Goal: Information Seeking & Learning: Learn about a topic

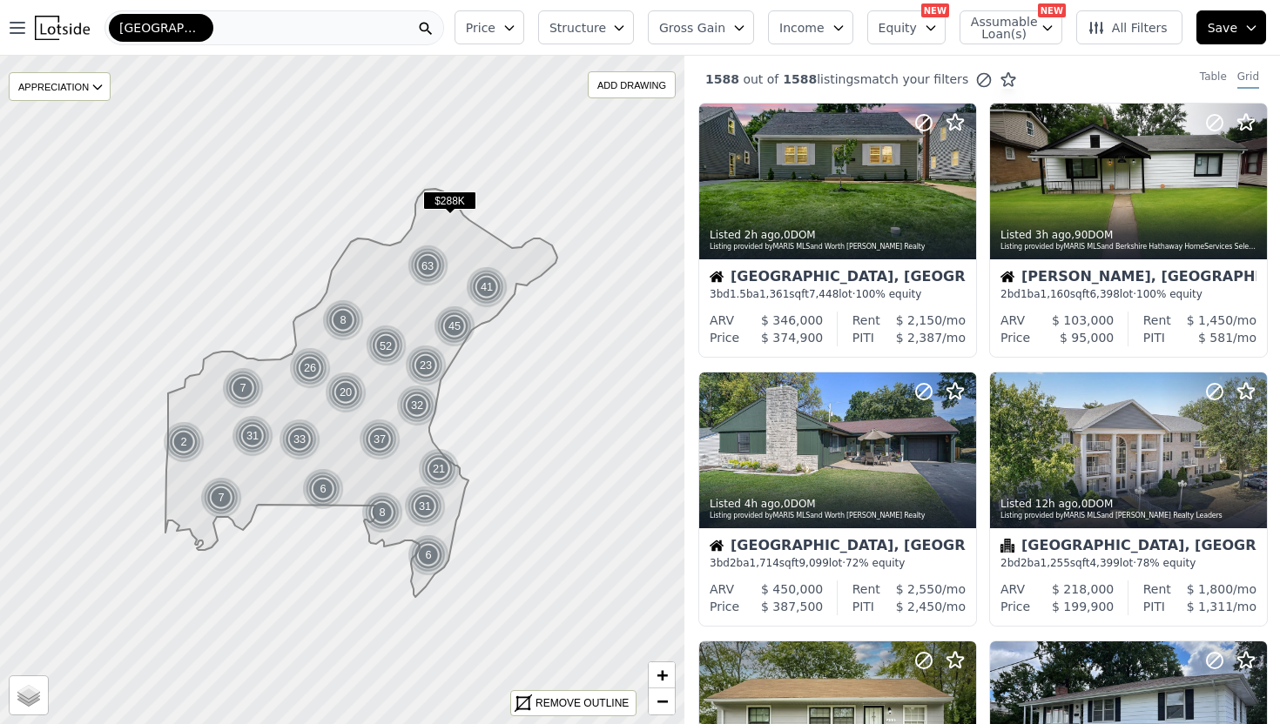
click at [1141, 30] on span "All Filters" at bounding box center [1128, 27] width 80 height 17
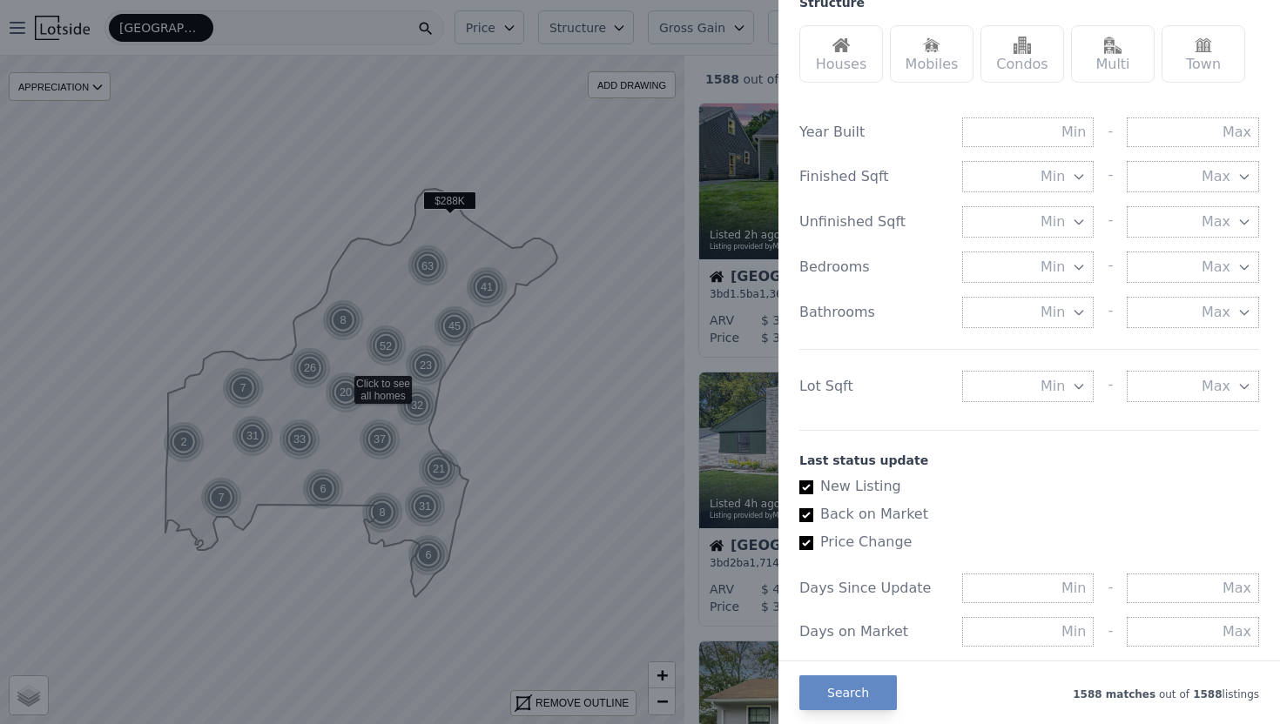
scroll to position [573, 0]
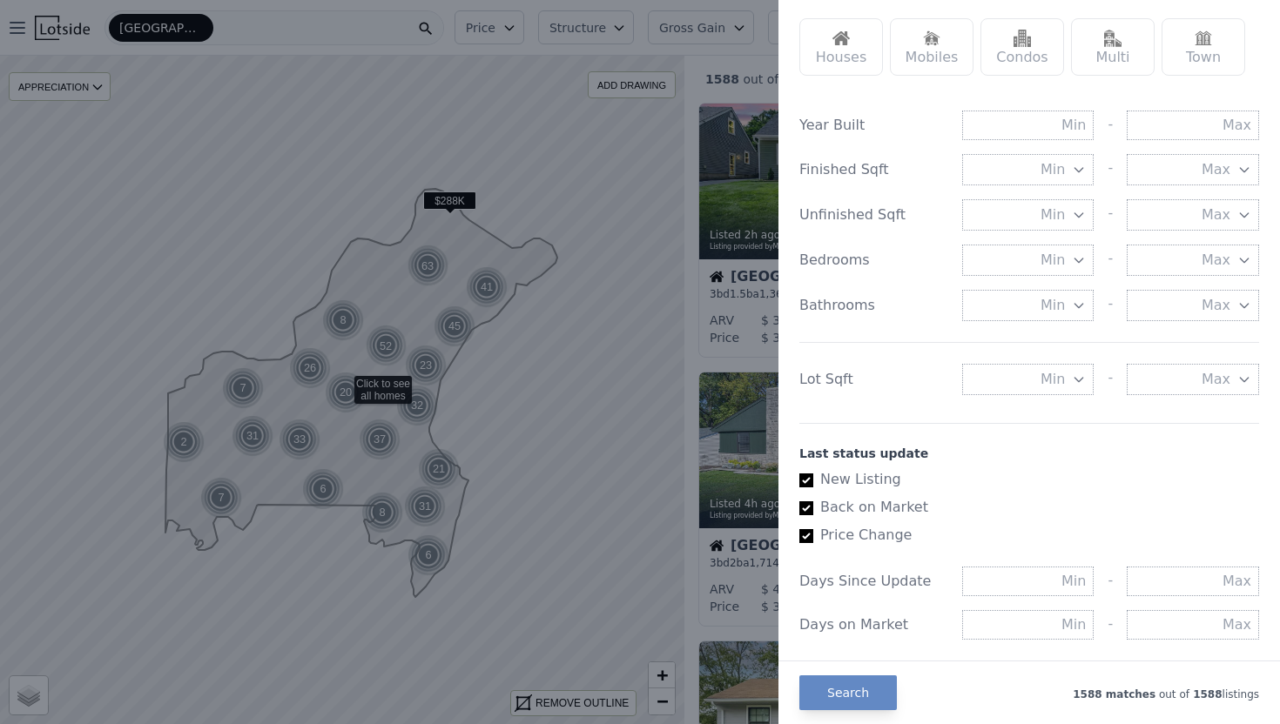
click at [1067, 266] on button "Min" at bounding box center [1028, 260] width 132 height 31
click at [1051, 375] on button "3 beds" at bounding box center [1028, 385] width 132 height 31
click at [1065, 307] on button "Min" at bounding box center [1028, 305] width 132 height 31
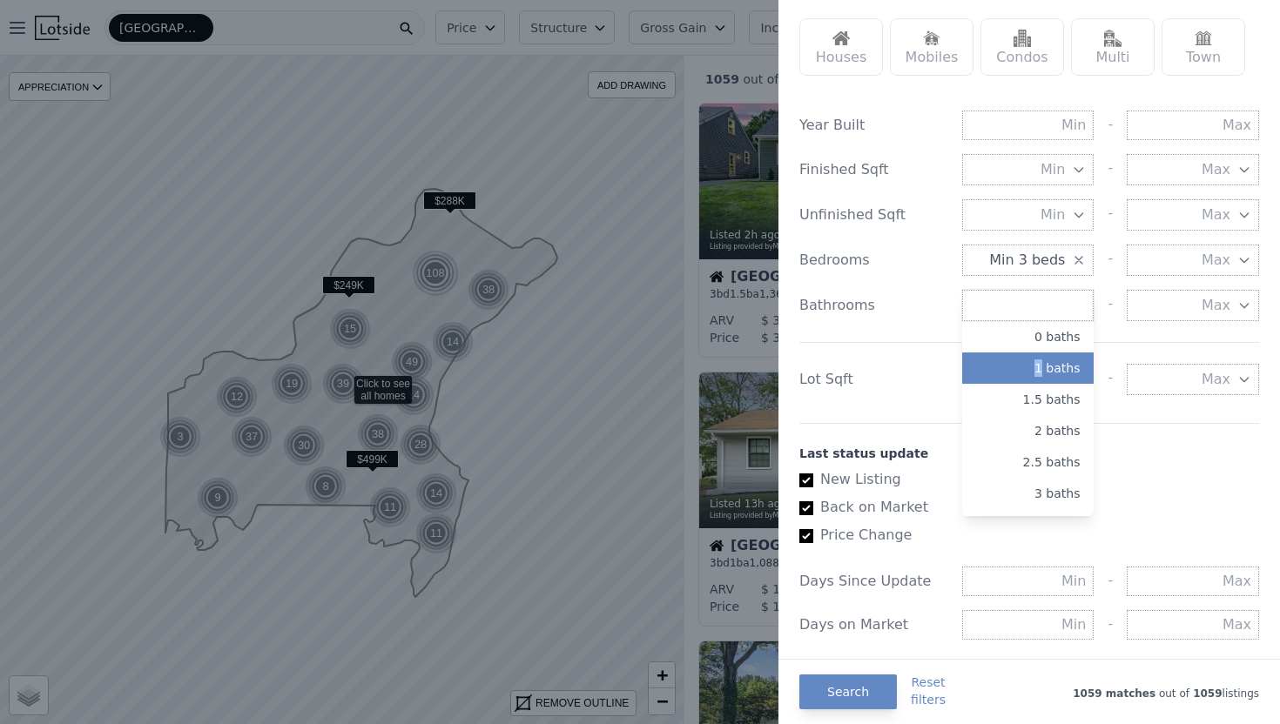
click at [1060, 374] on button "1 baths" at bounding box center [1028, 368] width 132 height 31
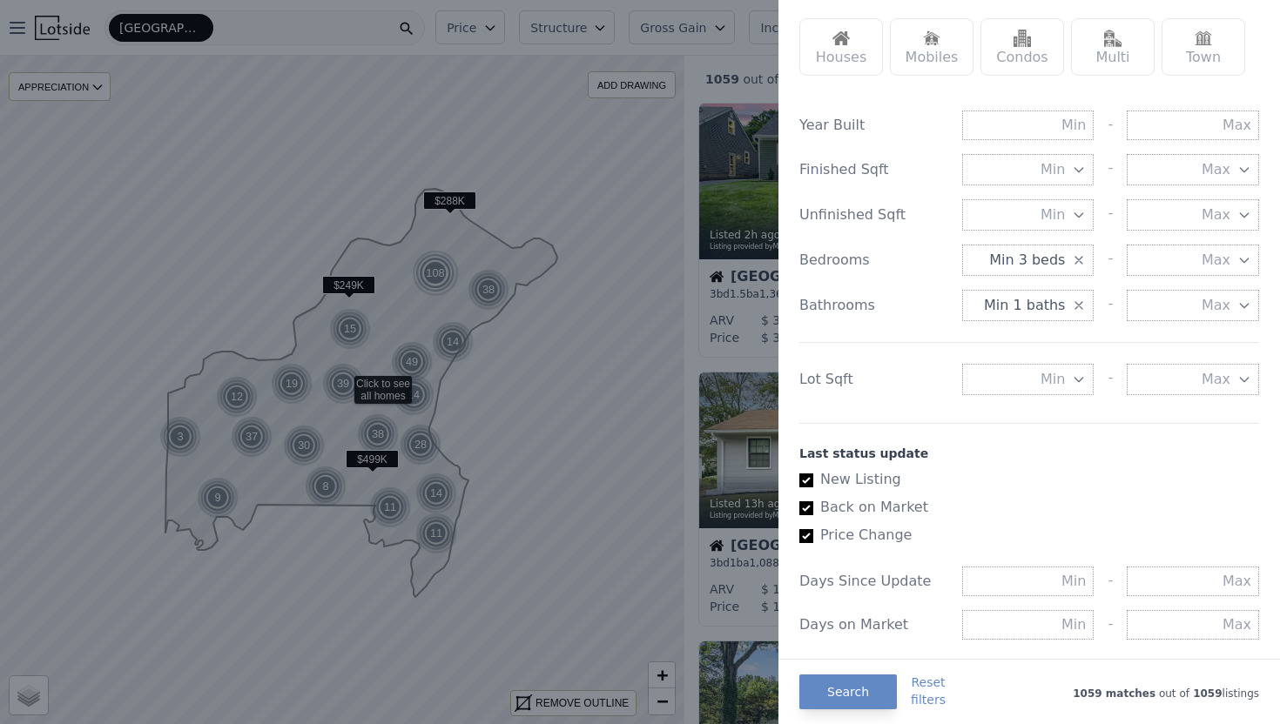
click at [1045, 389] on span "Min" at bounding box center [1053, 379] width 24 height 21
click at [1176, 454] on div "Last status update" at bounding box center [1029, 453] width 460 height 17
click at [854, 704] on button "Search" at bounding box center [848, 692] width 98 height 35
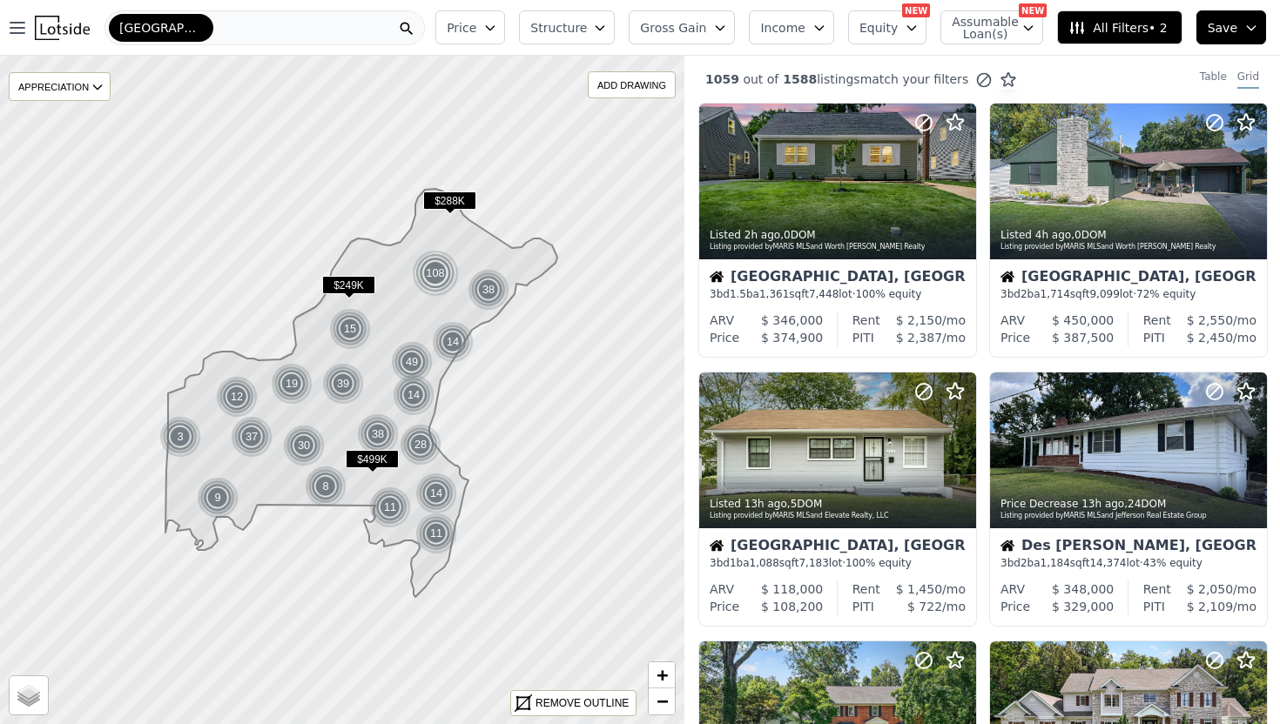
click at [1115, 31] on span "All Filters • 2" at bounding box center [1117, 27] width 98 height 17
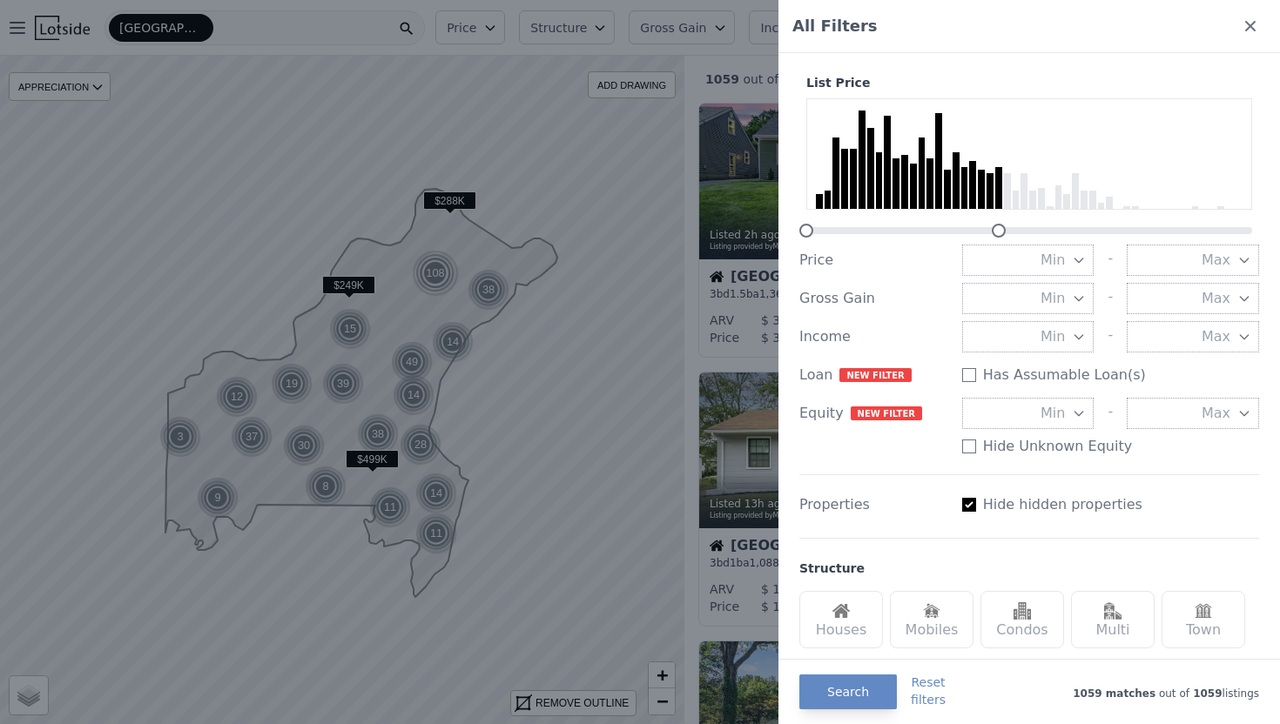
drag, startPoint x: 1250, startPoint y: 232, endPoint x: 994, endPoint y: 225, distance: 256.1
click at [994, 225] on div at bounding box center [999, 231] width 14 height 14
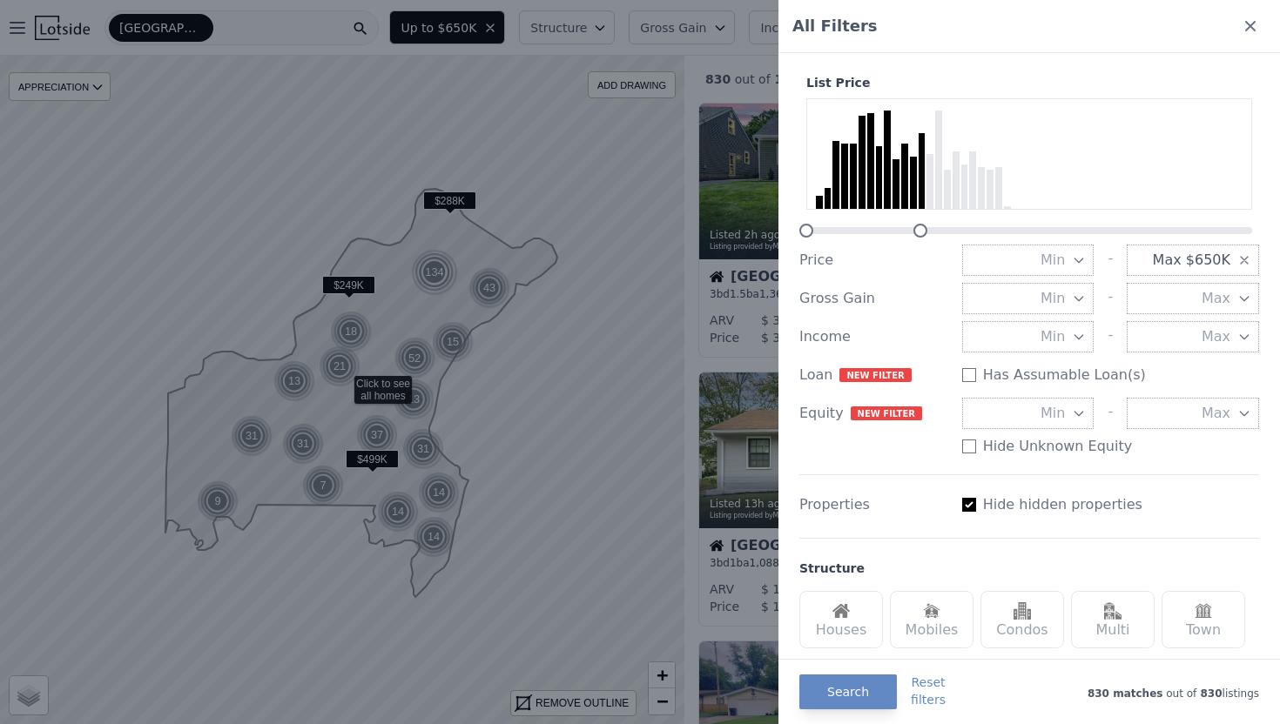
drag, startPoint x: 997, startPoint y: 230, endPoint x: 919, endPoint y: 232, distance: 78.4
click at [919, 232] on div at bounding box center [920, 231] width 14 height 14
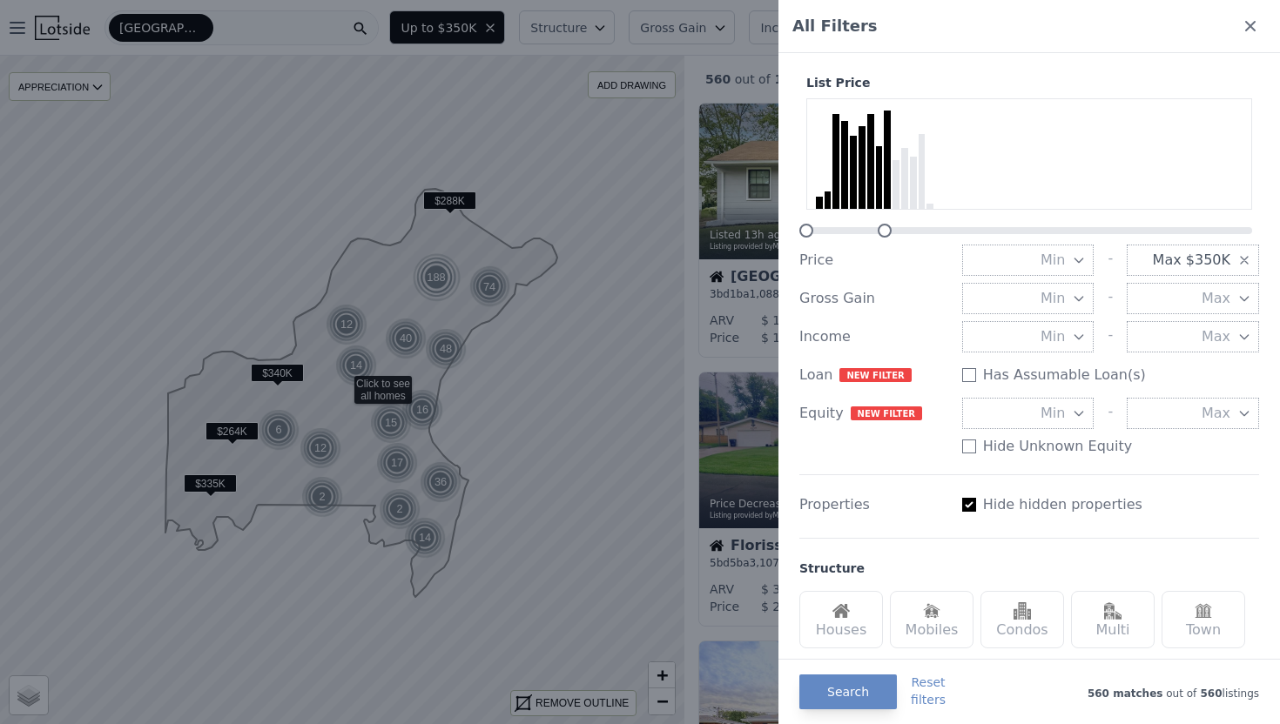
drag, startPoint x: 919, startPoint y: 232, endPoint x: 881, endPoint y: 232, distance: 37.4
click at [881, 232] on div at bounding box center [885, 231] width 14 height 14
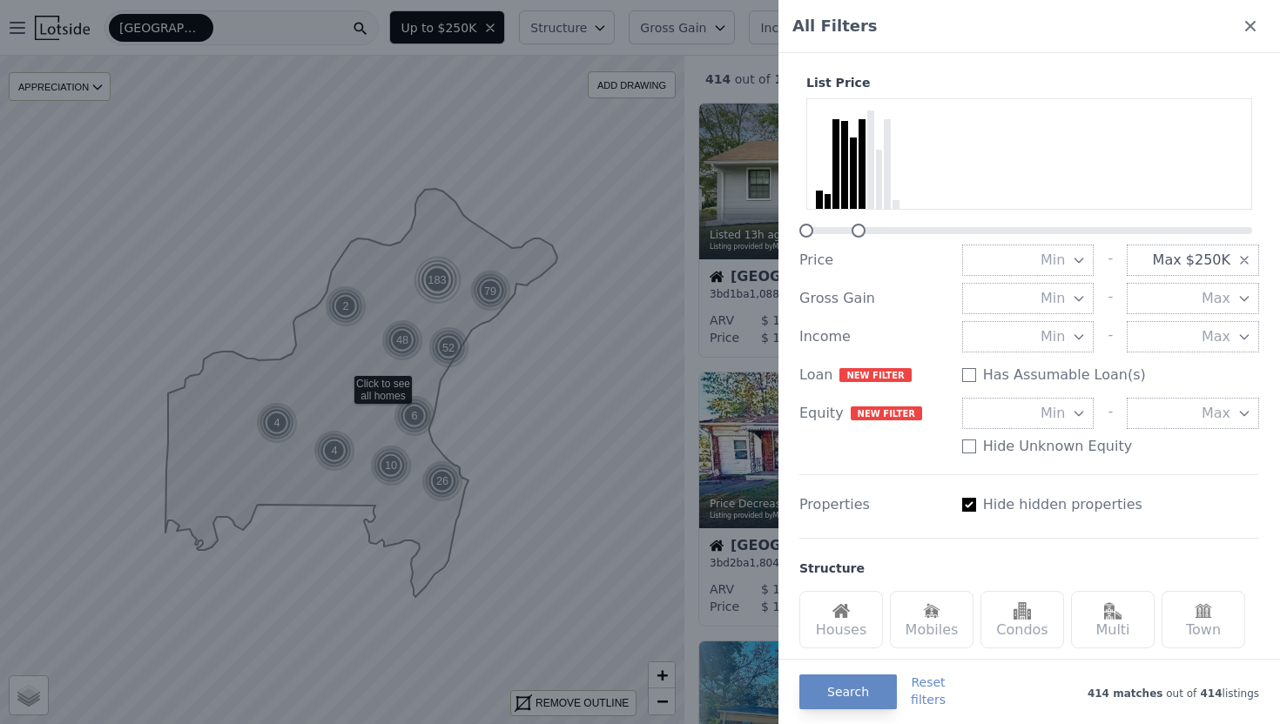
drag, startPoint x: 881, startPoint y: 232, endPoint x: 855, endPoint y: 233, distance: 26.1
click at [855, 233] on div at bounding box center [859, 231] width 14 height 14
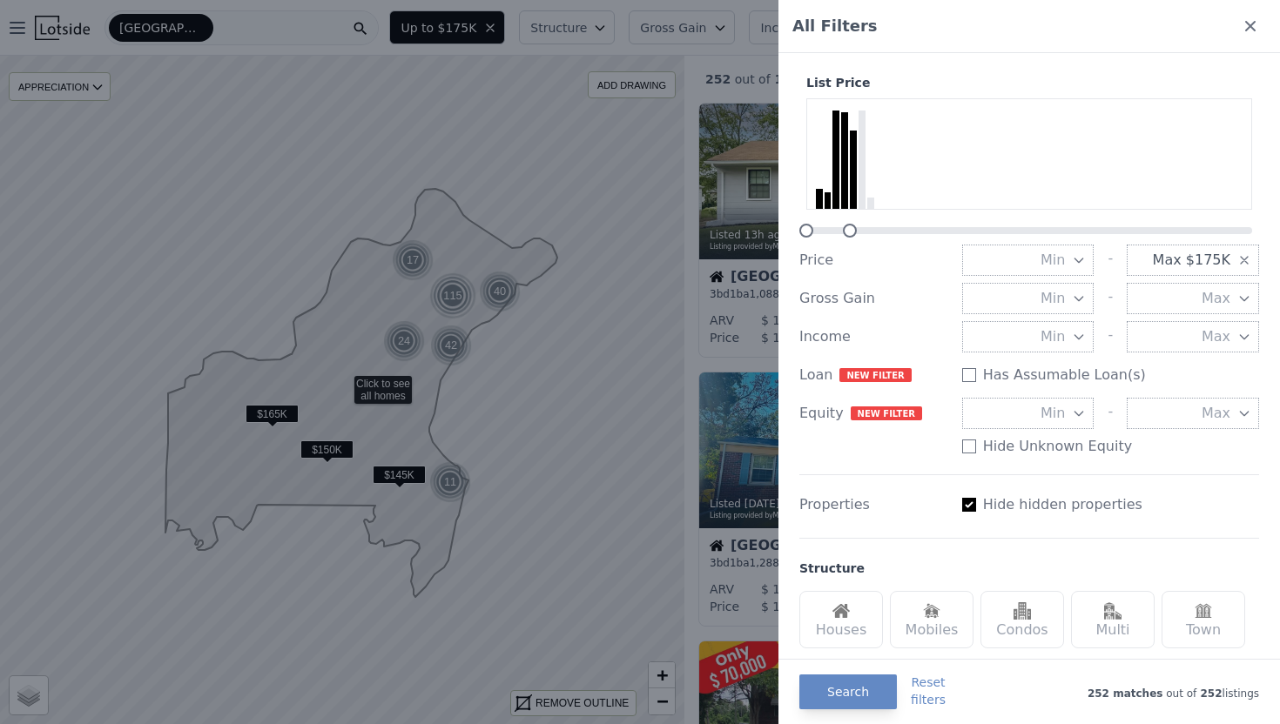
click at [852, 231] on div at bounding box center [850, 231] width 14 height 14
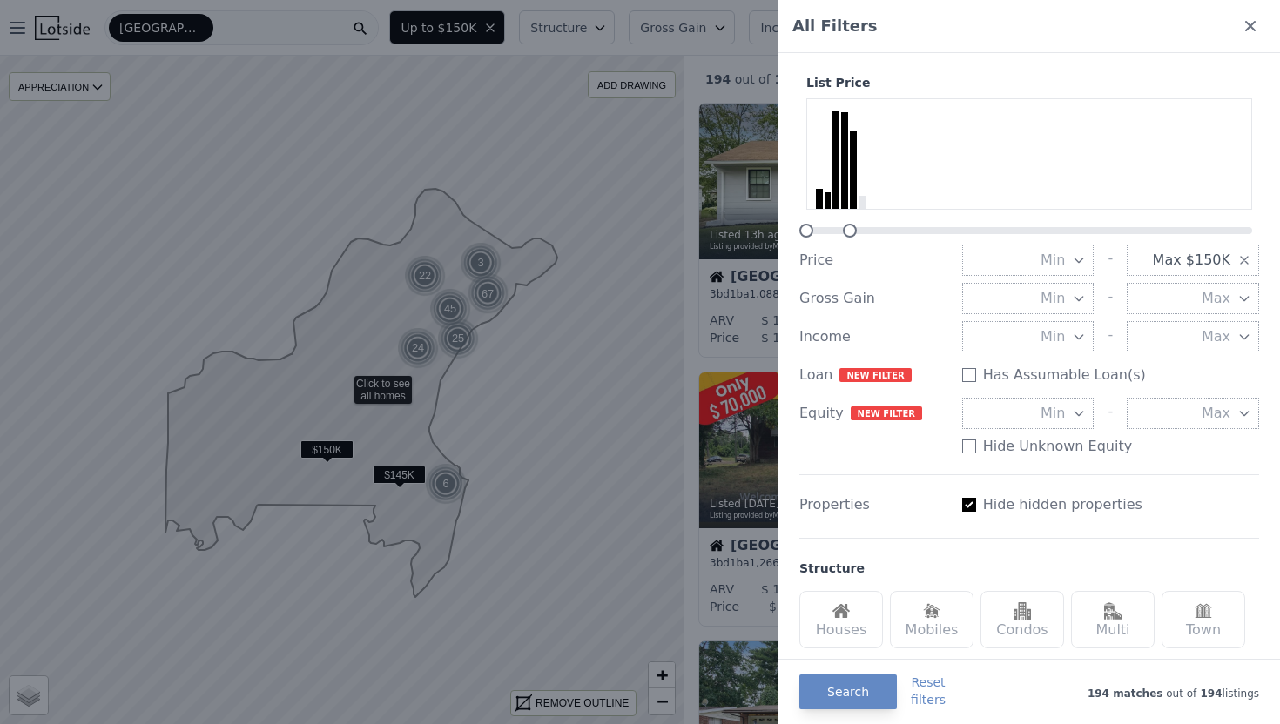
click at [1004, 250] on button "Min" at bounding box center [1028, 260] width 132 height 31
click at [875, 279] on div "List Price Price Min $0 $100K - Max $150K Gross Gain Min - Max Income Min - Max…" at bounding box center [1029, 272] width 460 height 397
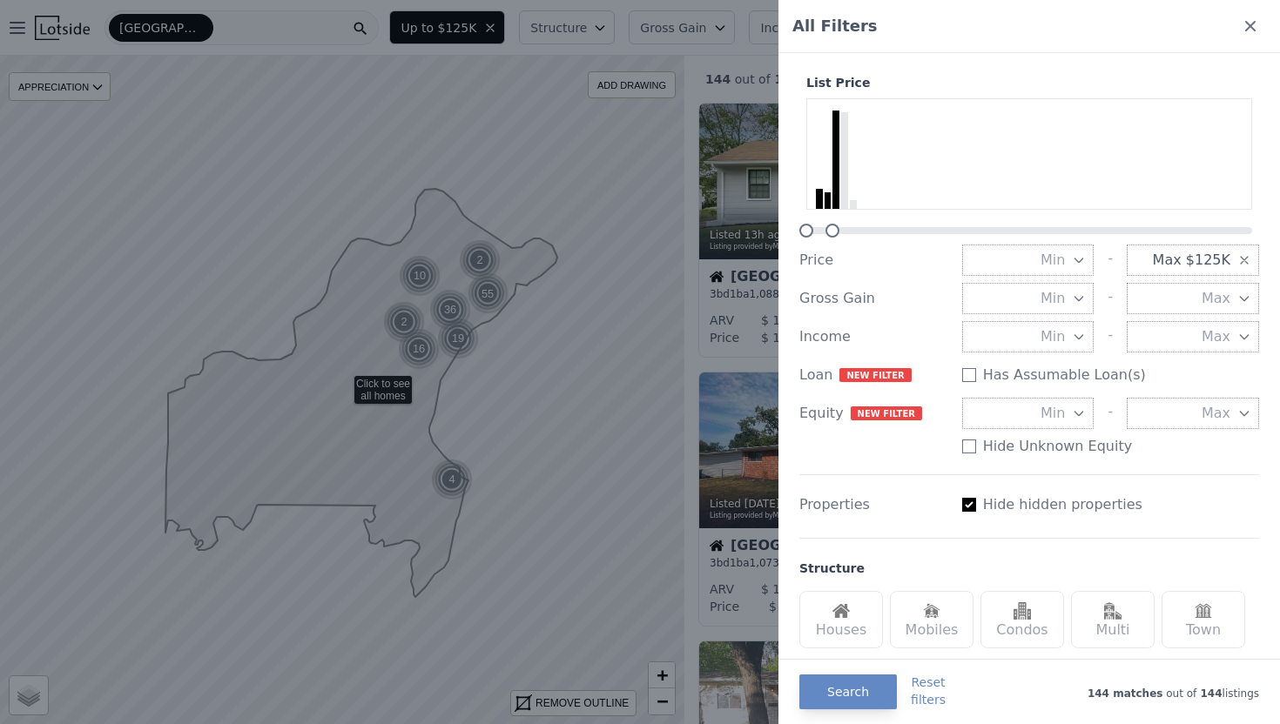
drag, startPoint x: 851, startPoint y: 228, endPoint x: 837, endPoint y: 227, distance: 14.0
click at [837, 227] on div at bounding box center [832, 231] width 14 height 14
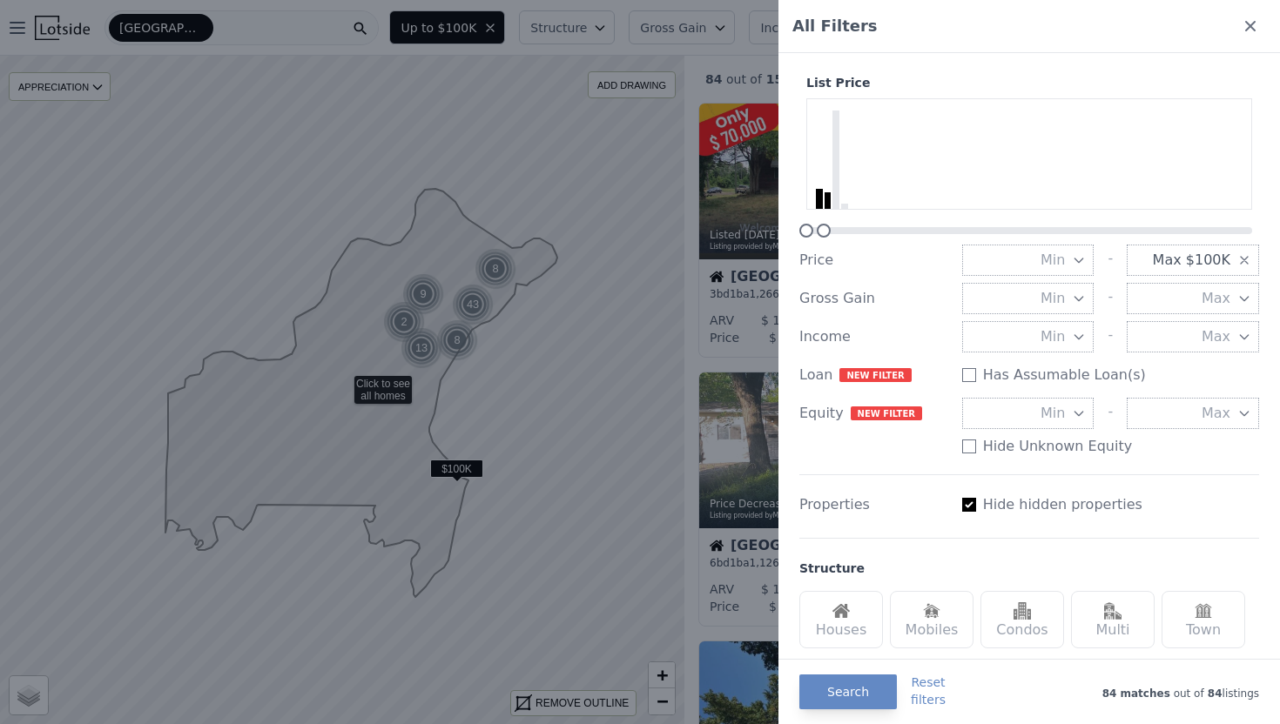
drag, startPoint x: 837, startPoint y: 227, endPoint x: 825, endPoint y: 226, distance: 12.2
click at [825, 226] on div at bounding box center [824, 231] width 14 height 14
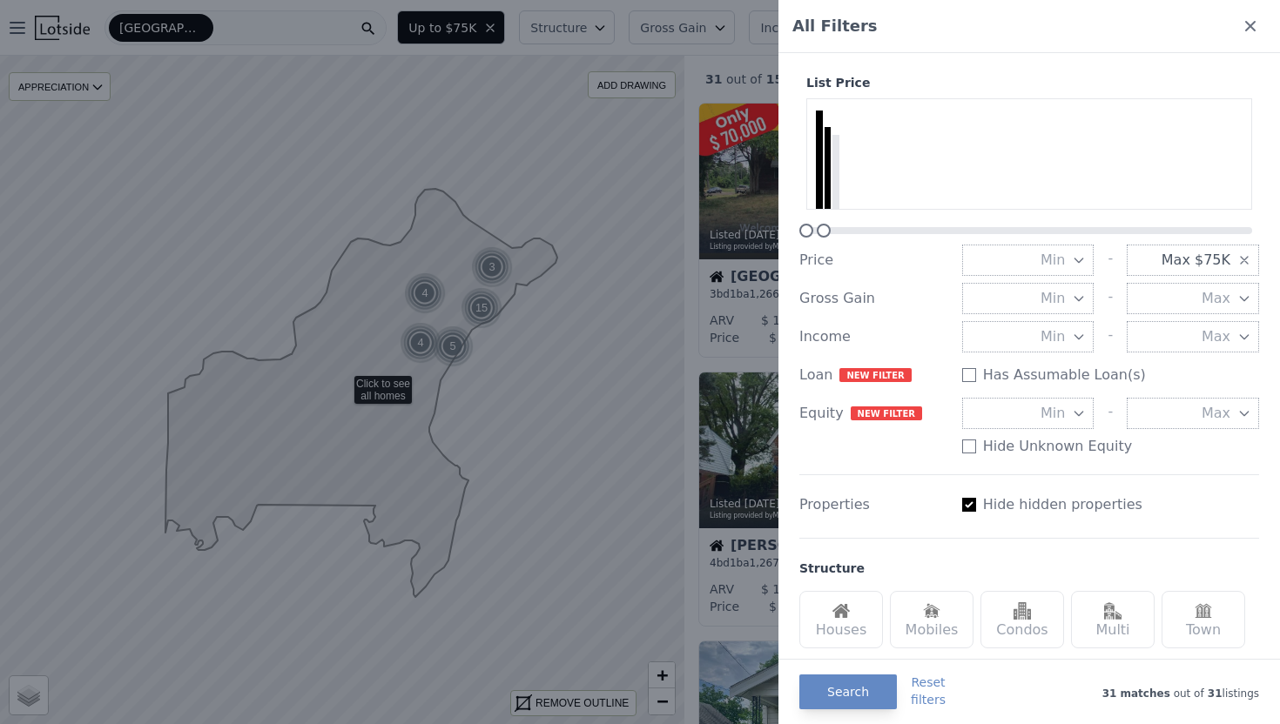
drag, startPoint x: 825, startPoint y: 226, endPoint x: 814, endPoint y: 224, distance: 10.8
click at [814, 224] on div "List Price" at bounding box center [1029, 156] width 460 height 164
click at [843, 691] on button "Search" at bounding box center [848, 692] width 98 height 35
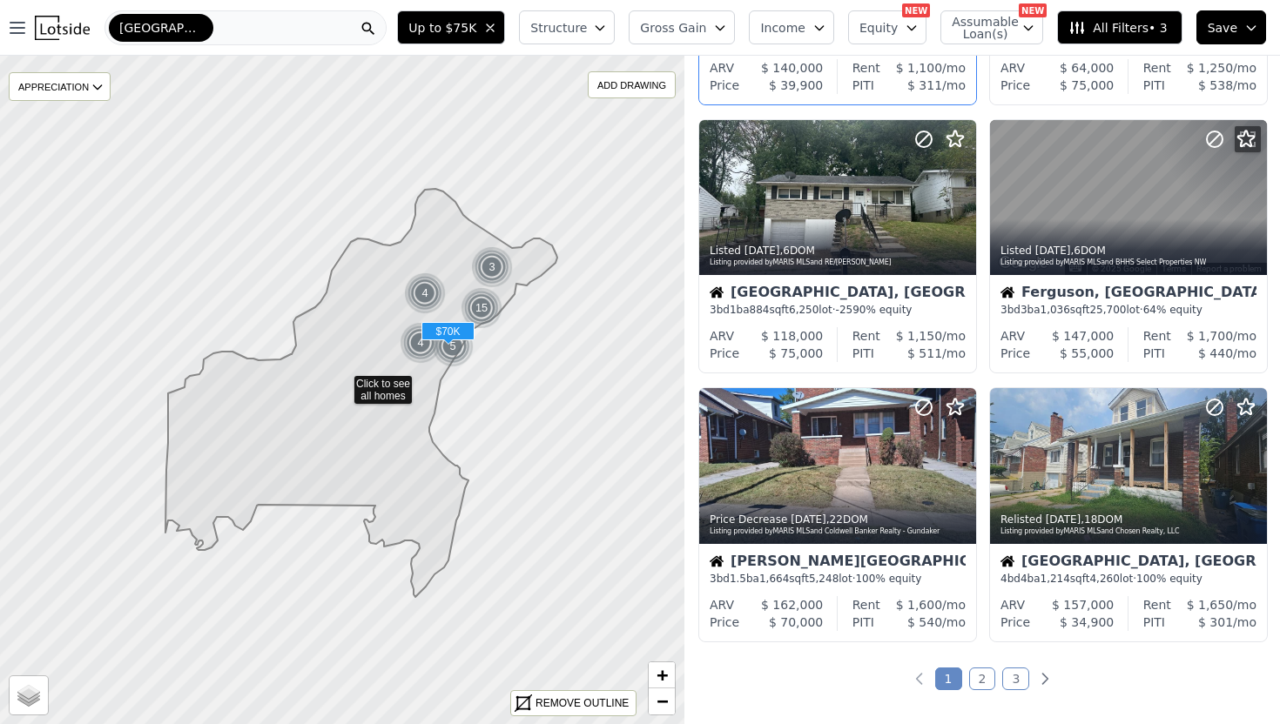
scroll to position [1061, 0]
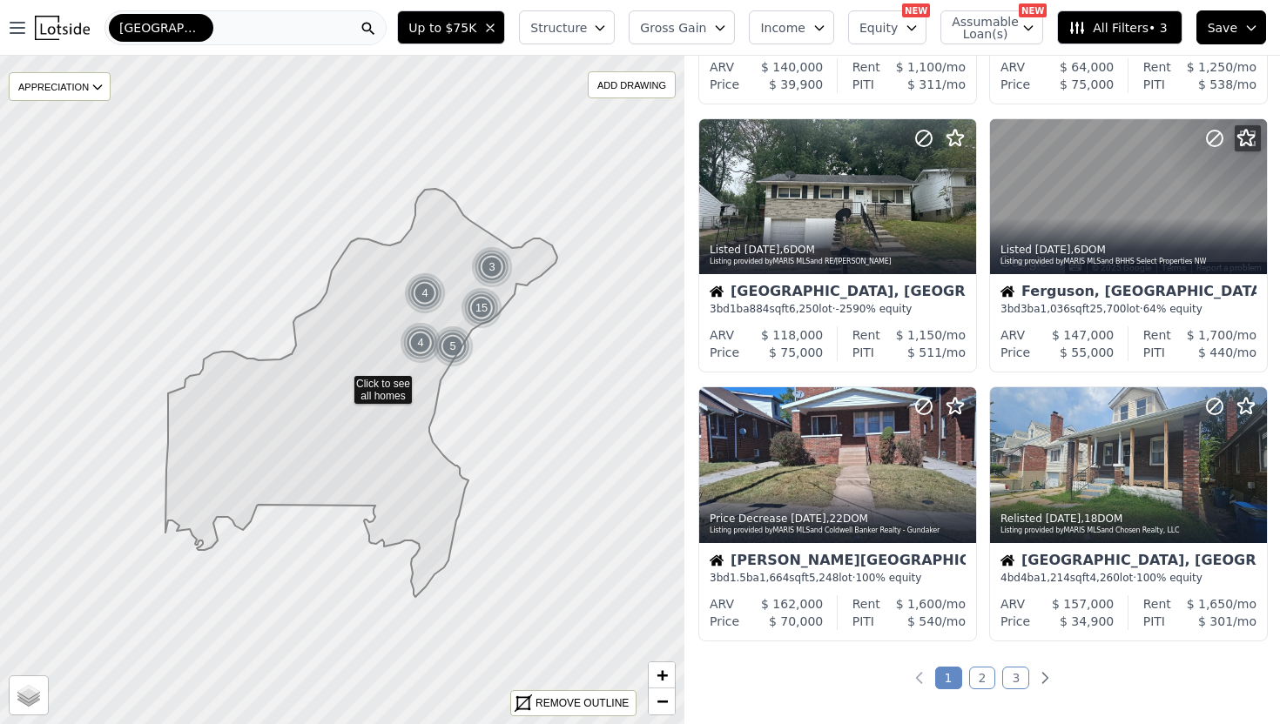
click at [978, 683] on link "2" at bounding box center [982, 678] width 27 height 23
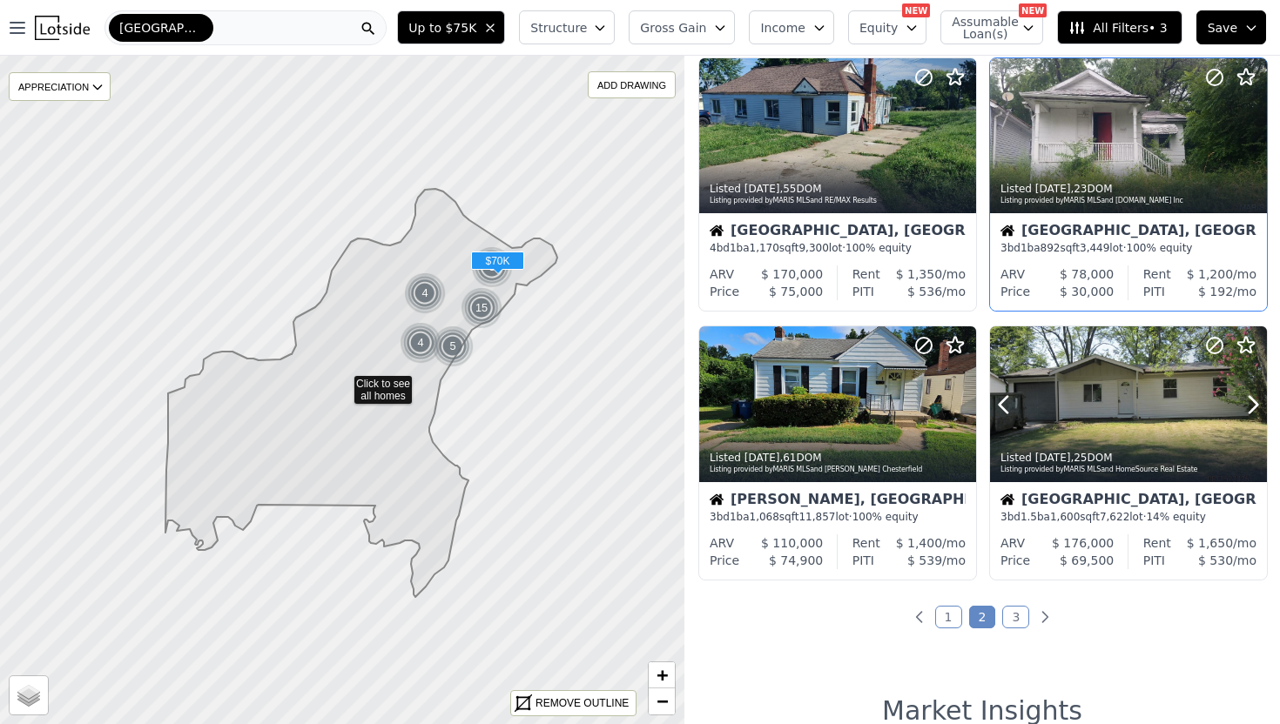
scroll to position [1127, 0]
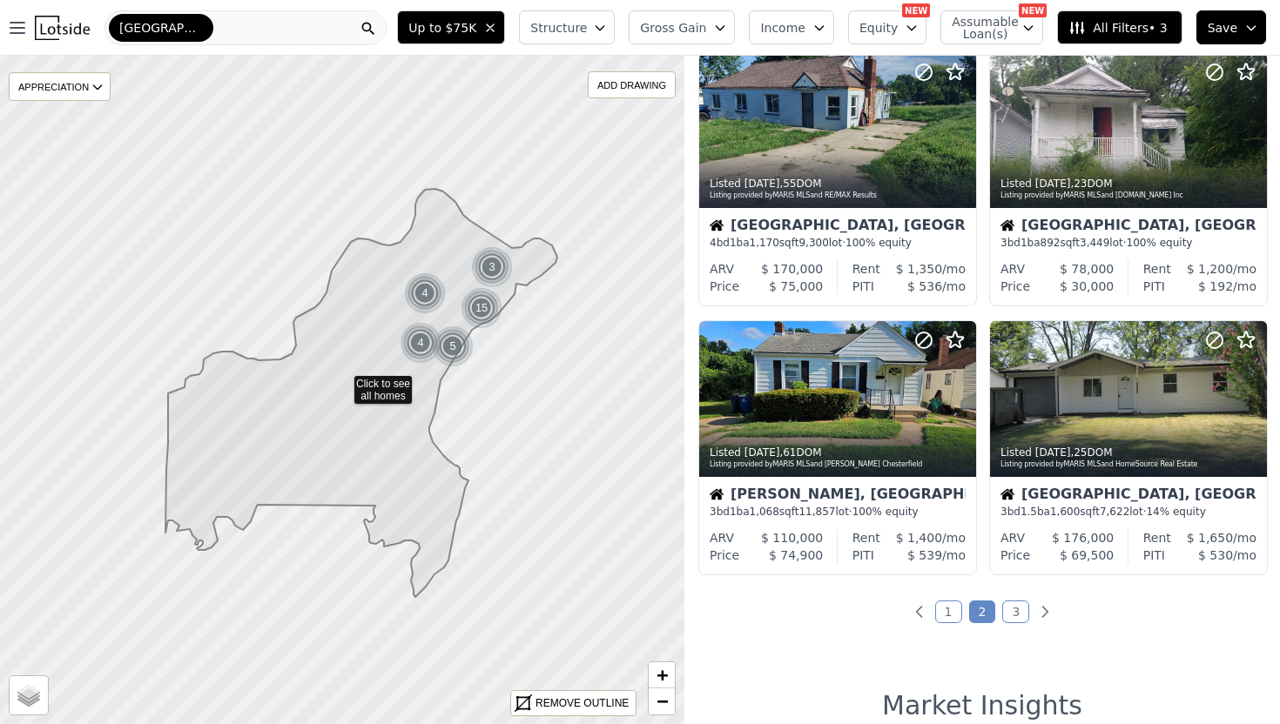
click at [1011, 616] on link "3" at bounding box center [1015, 612] width 27 height 23
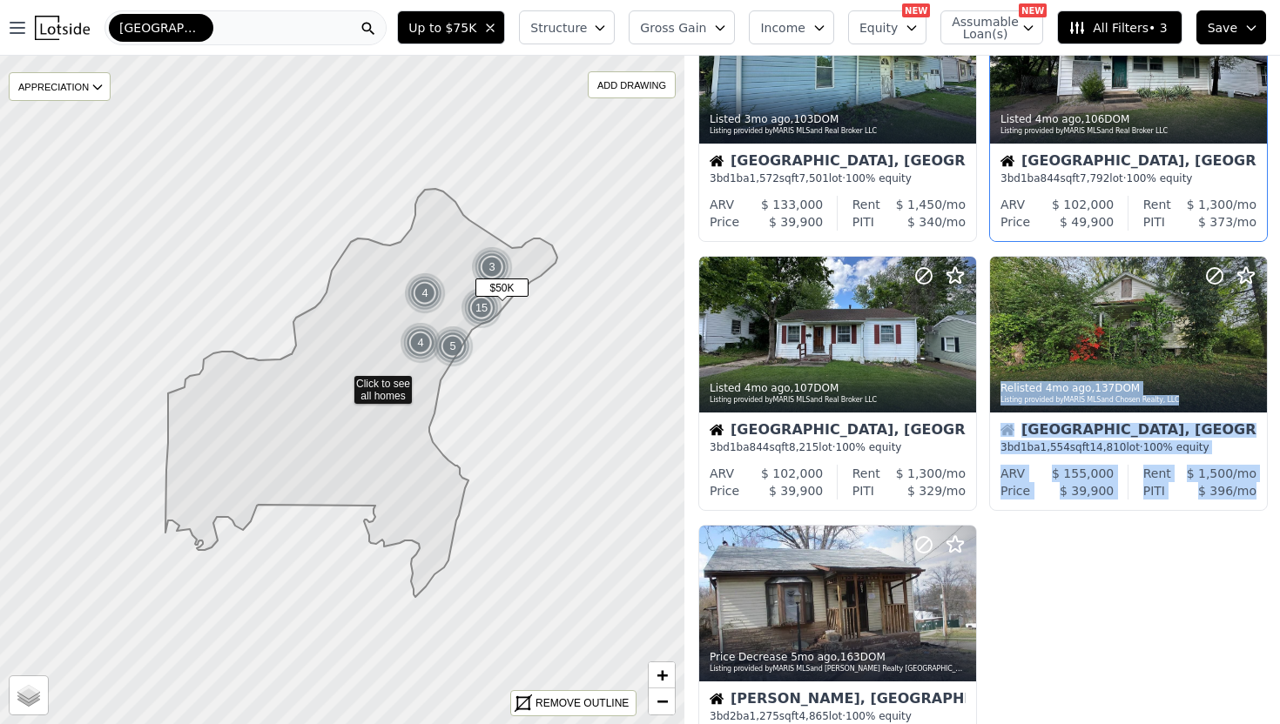
scroll to position [365, 0]
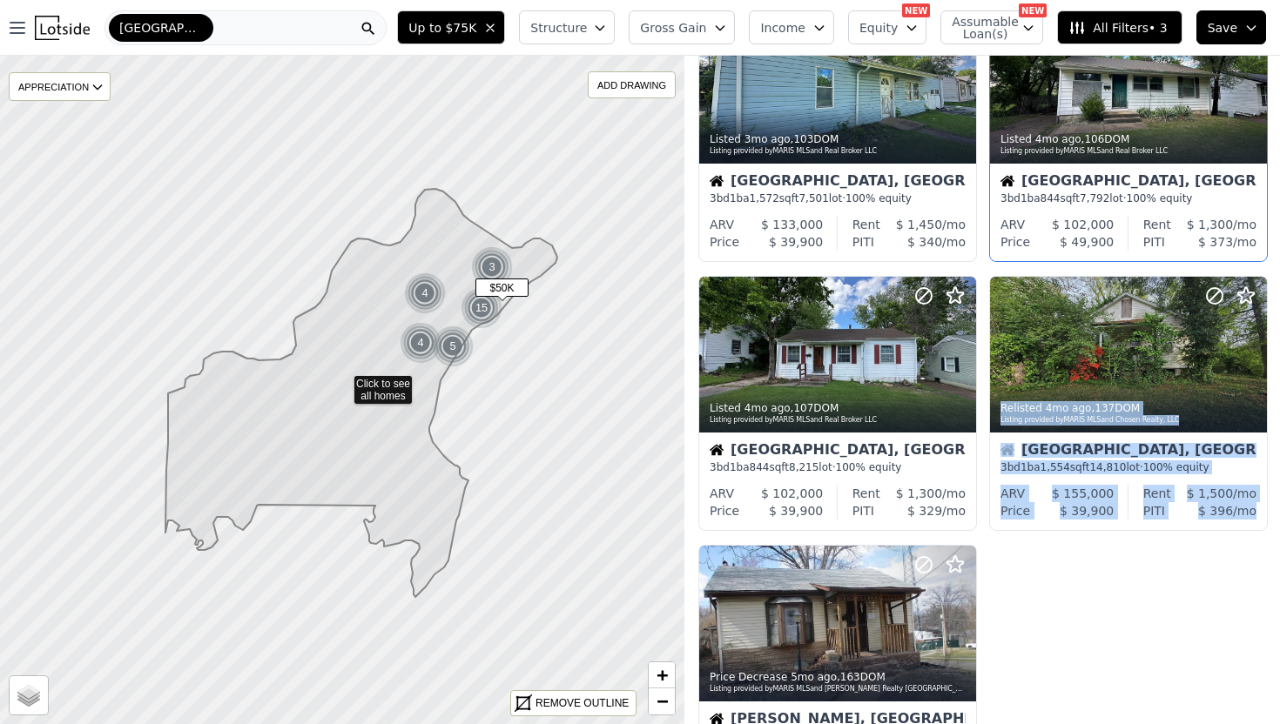
click at [1069, 172] on div "Glasgow Village, MO 3 bd 1 ba 844 sqft 7,792 lot · 100% equity" at bounding box center [1128, 190] width 277 height 52
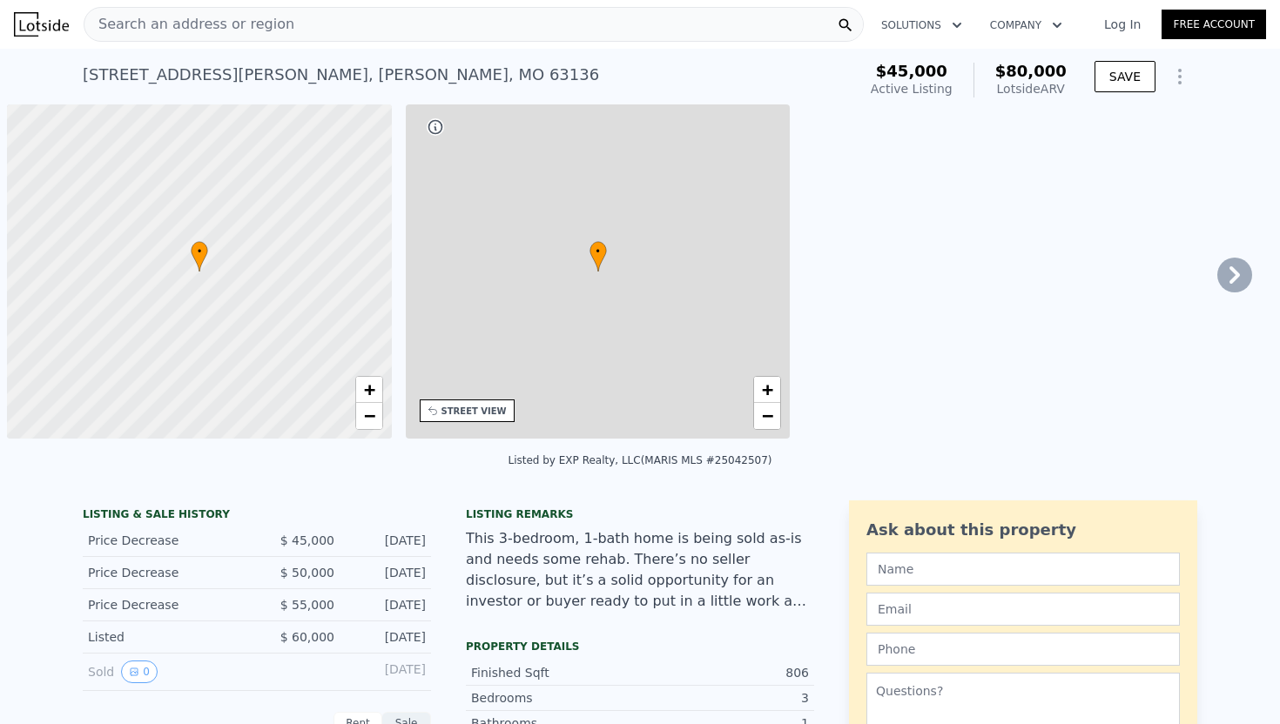
scroll to position [0, 7]
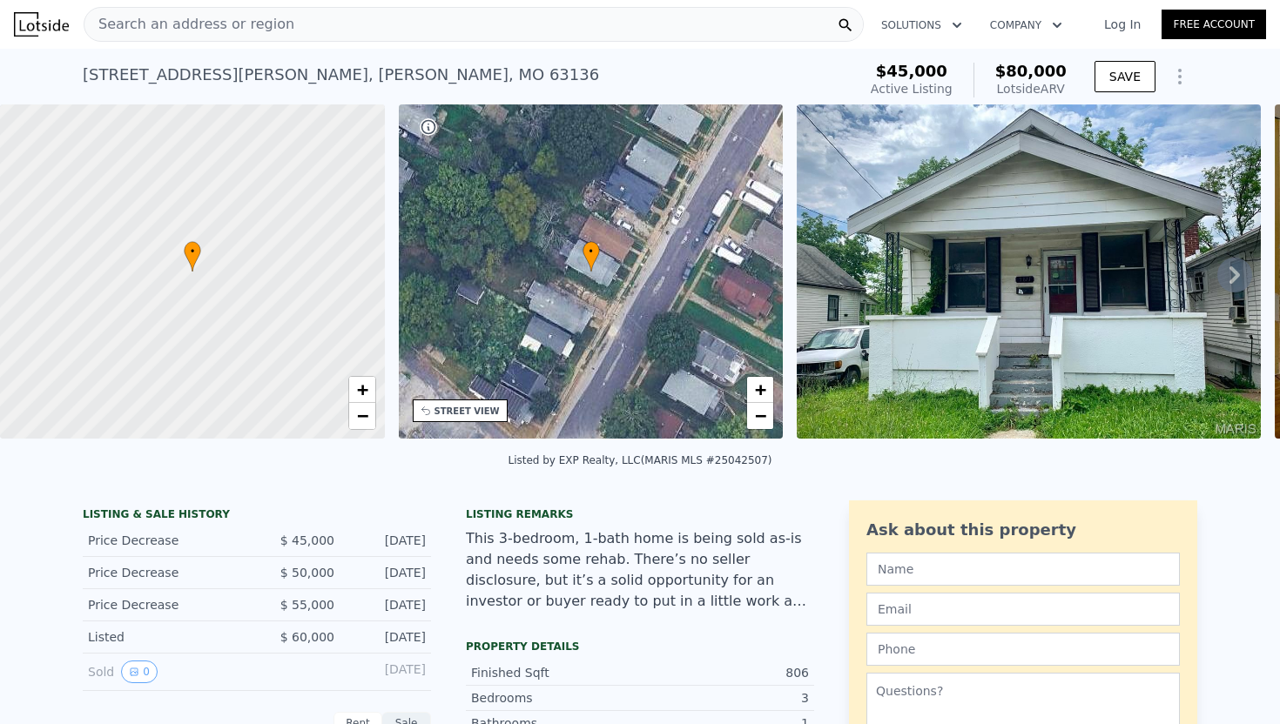
click at [1236, 275] on icon at bounding box center [1234, 274] width 10 height 17
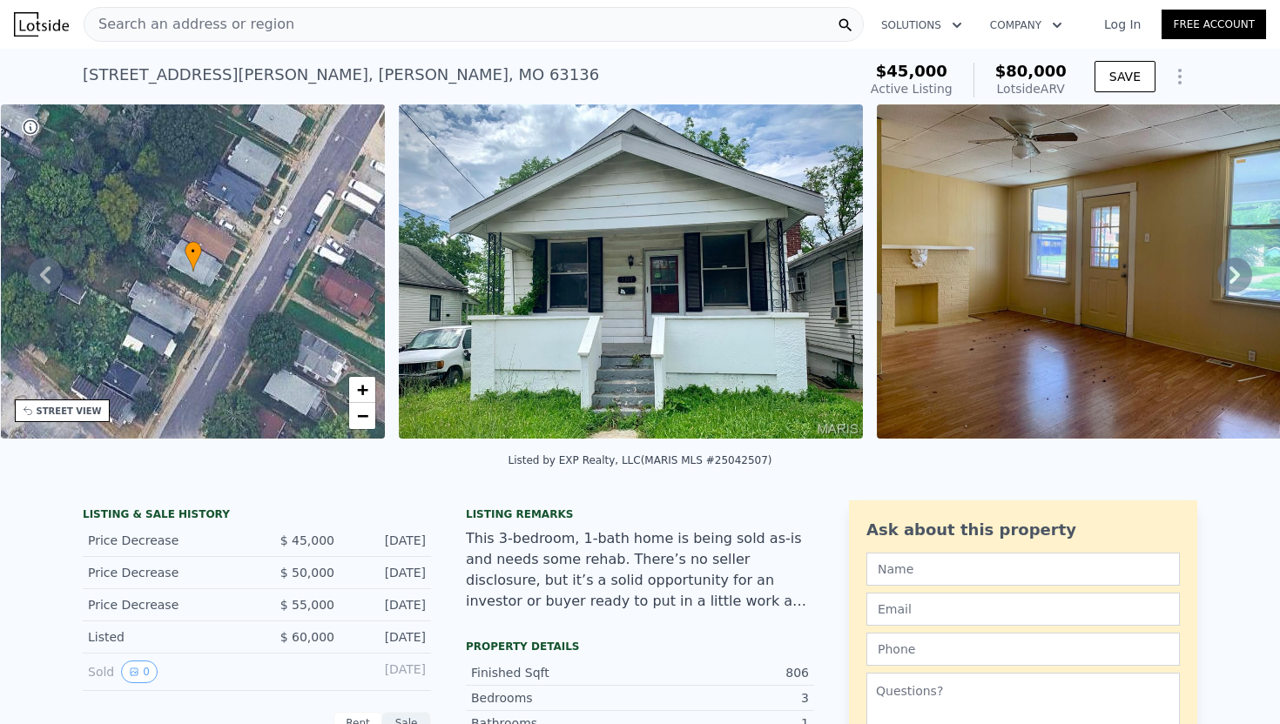
click at [1236, 275] on icon at bounding box center [1234, 274] width 10 height 17
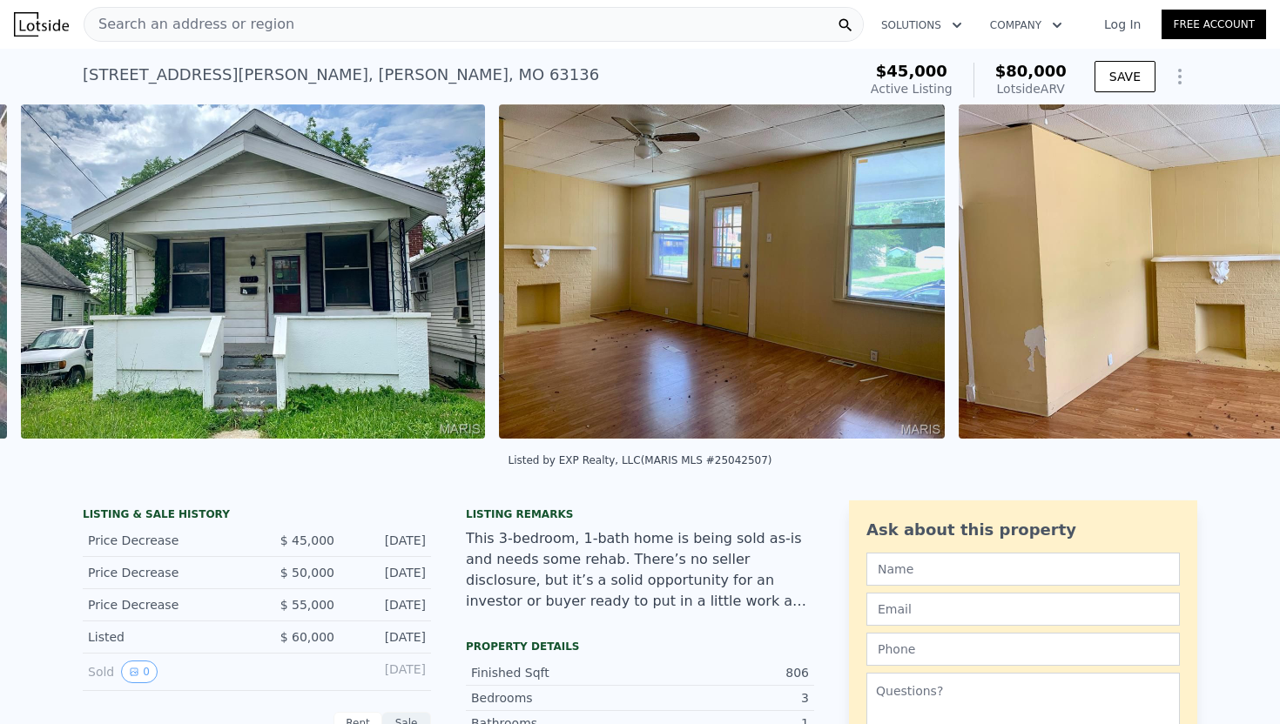
scroll to position [0, 797]
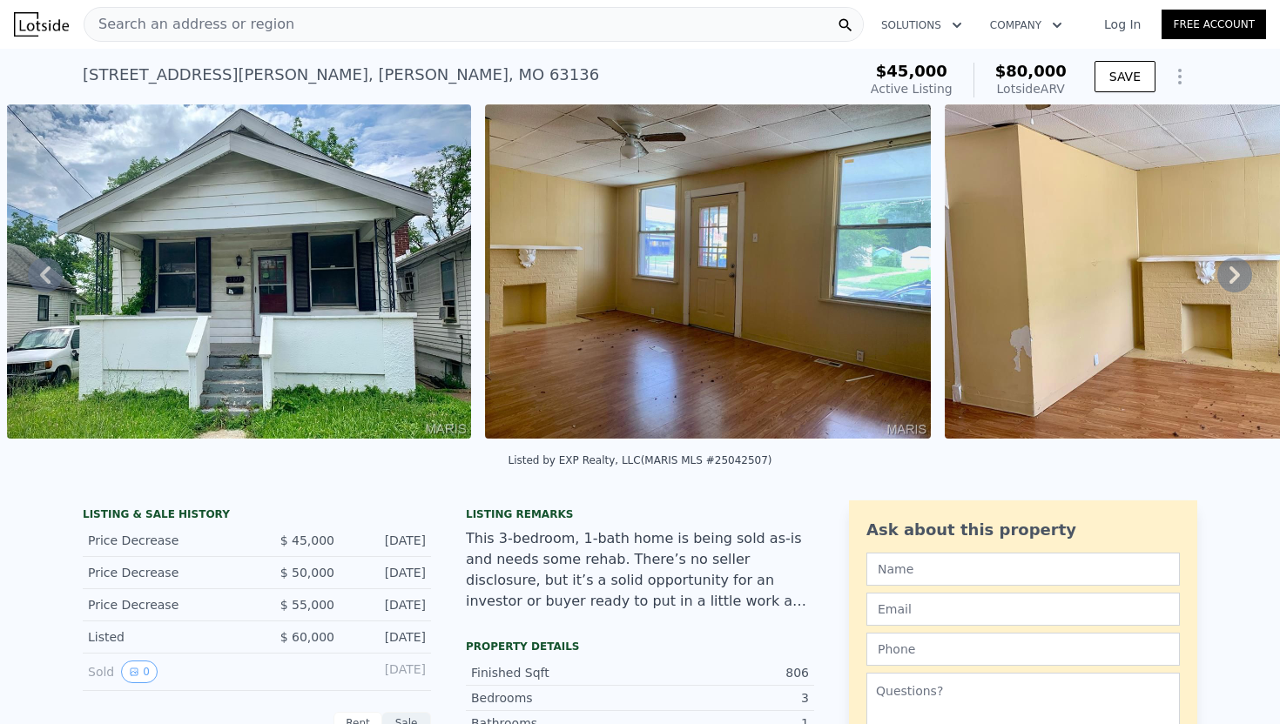
click at [1236, 275] on icon at bounding box center [1234, 274] width 10 height 17
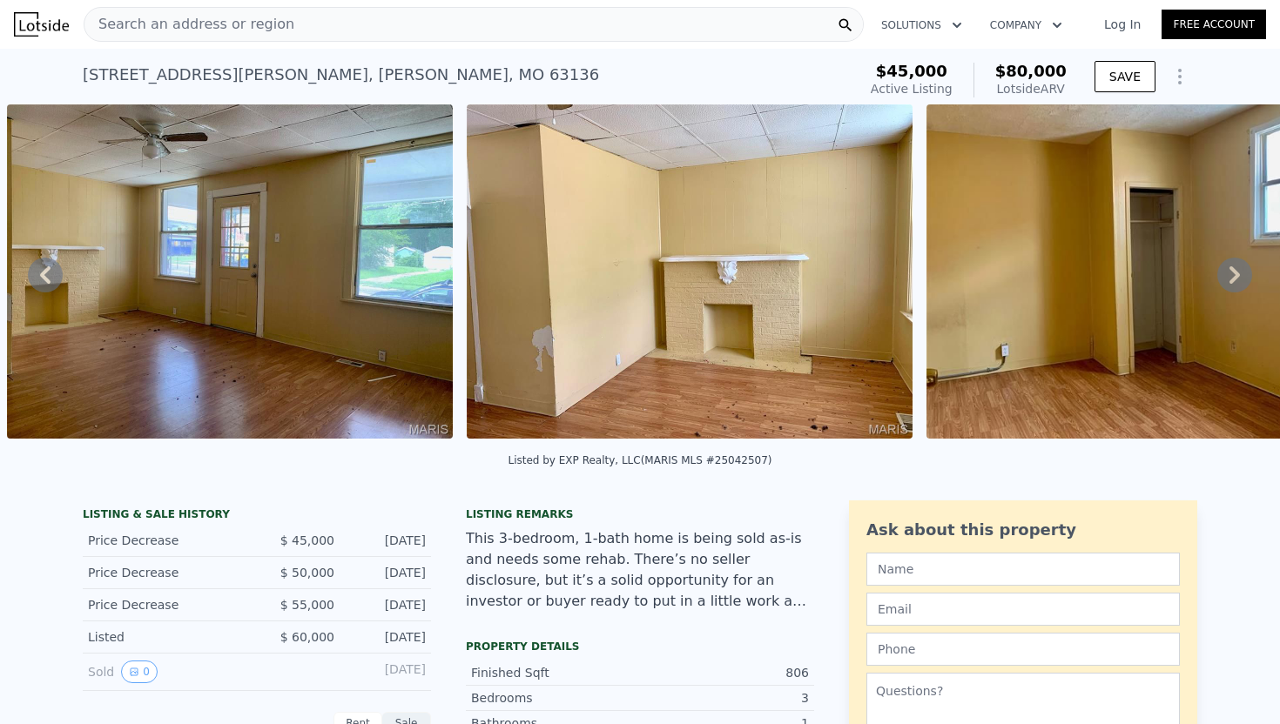
click at [1236, 275] on icon at bounding box center [1234, 274] width 10 height 17
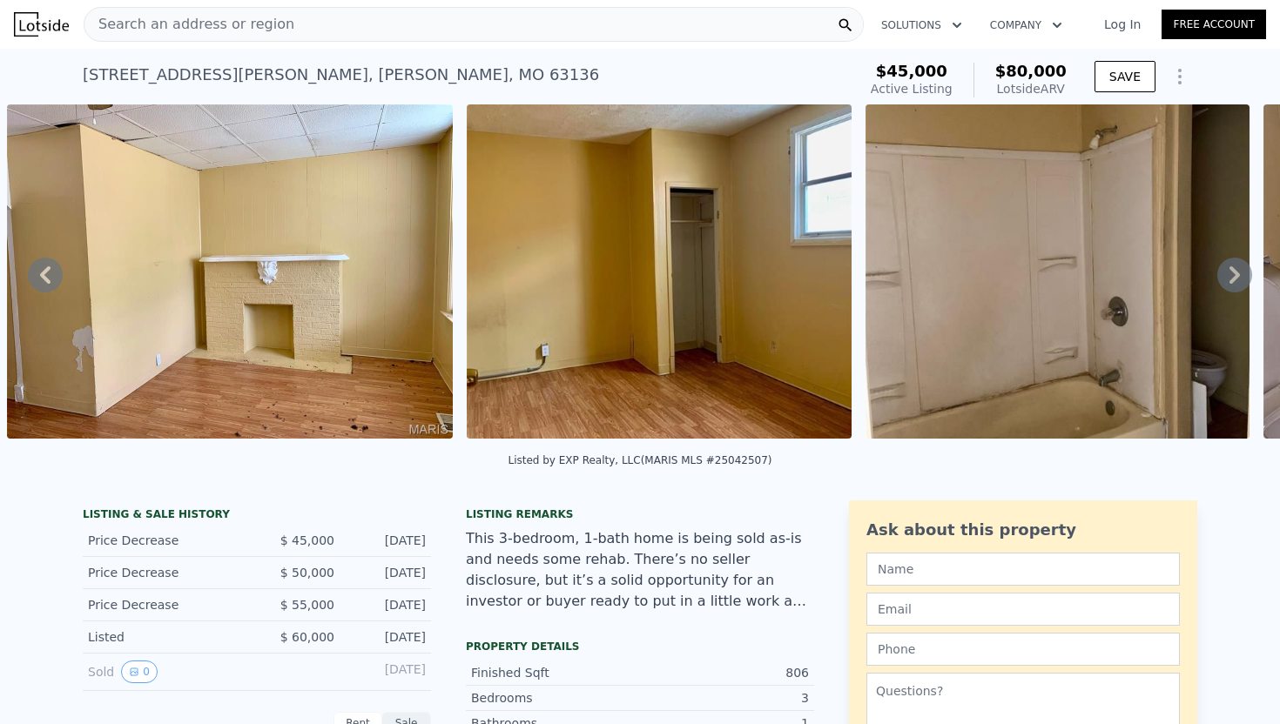
click at [1236, 275] on icon at bounding box center [1234, 274] width 10 height 17
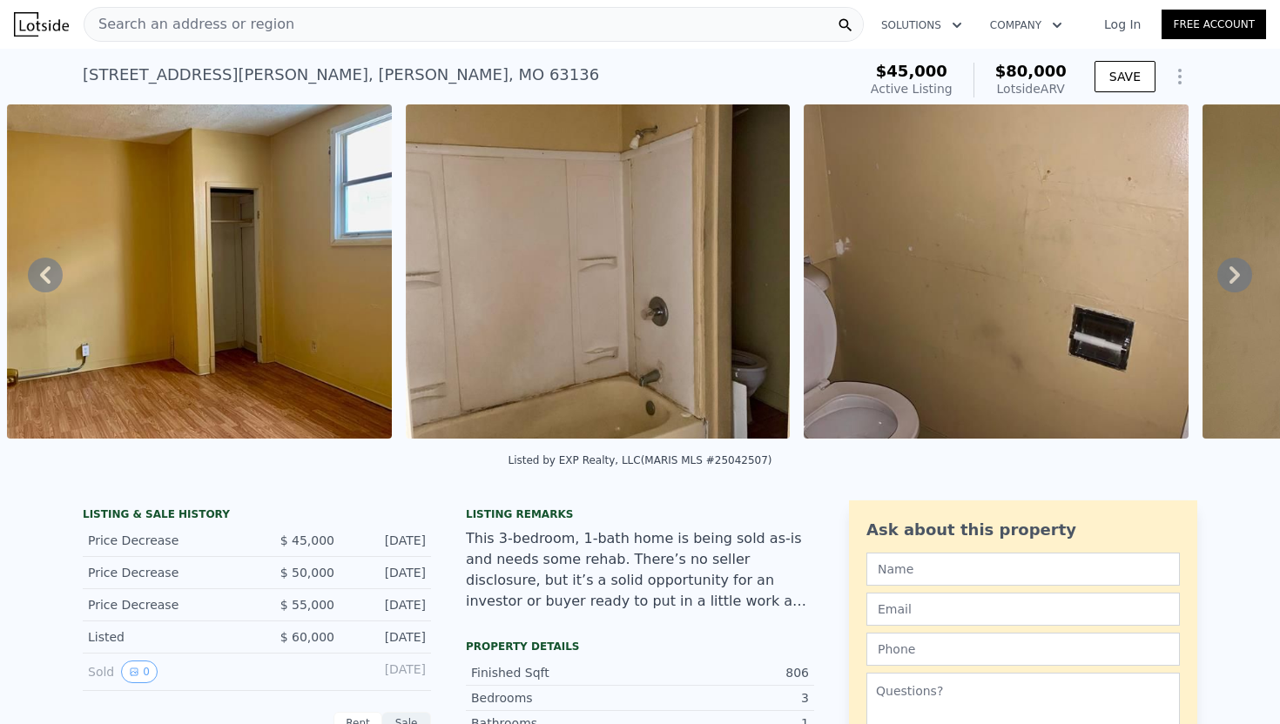
click at [1236, 275] on icon at bounding box center [1234, 274] width 10 height 17
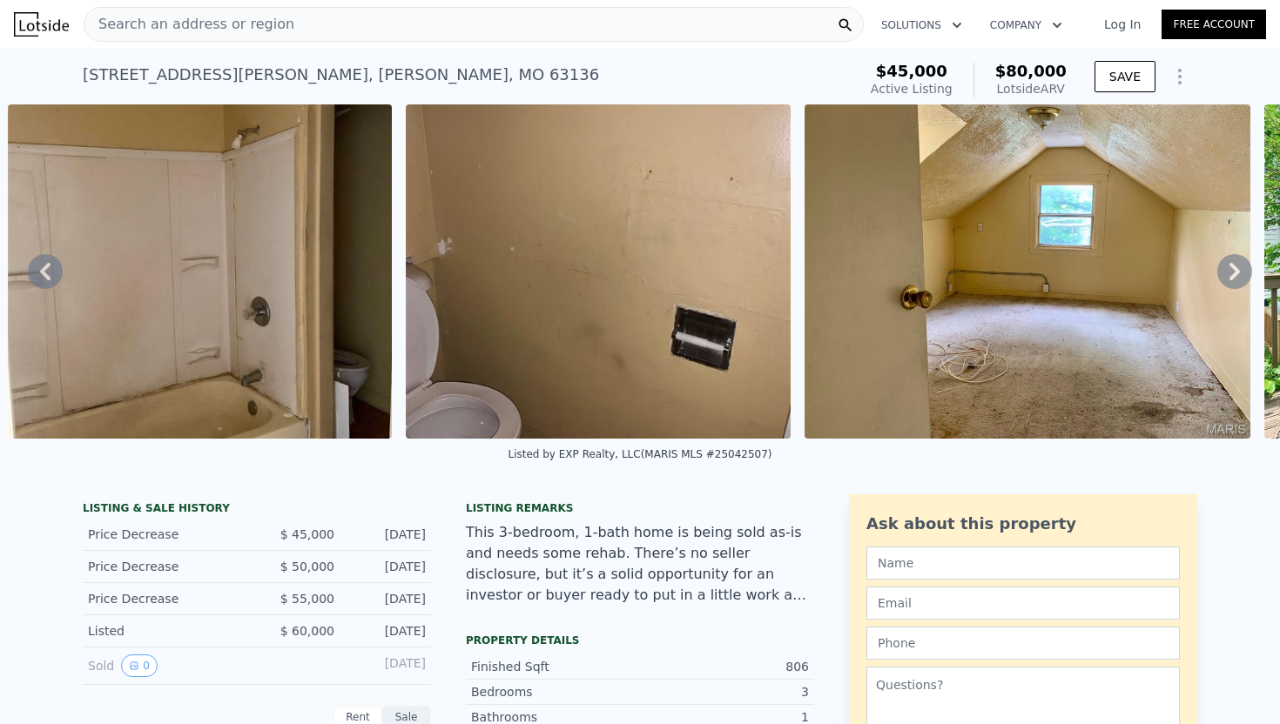
click at [1236, 275] on icon at bounding box center [1234, 271] width 10 height 17
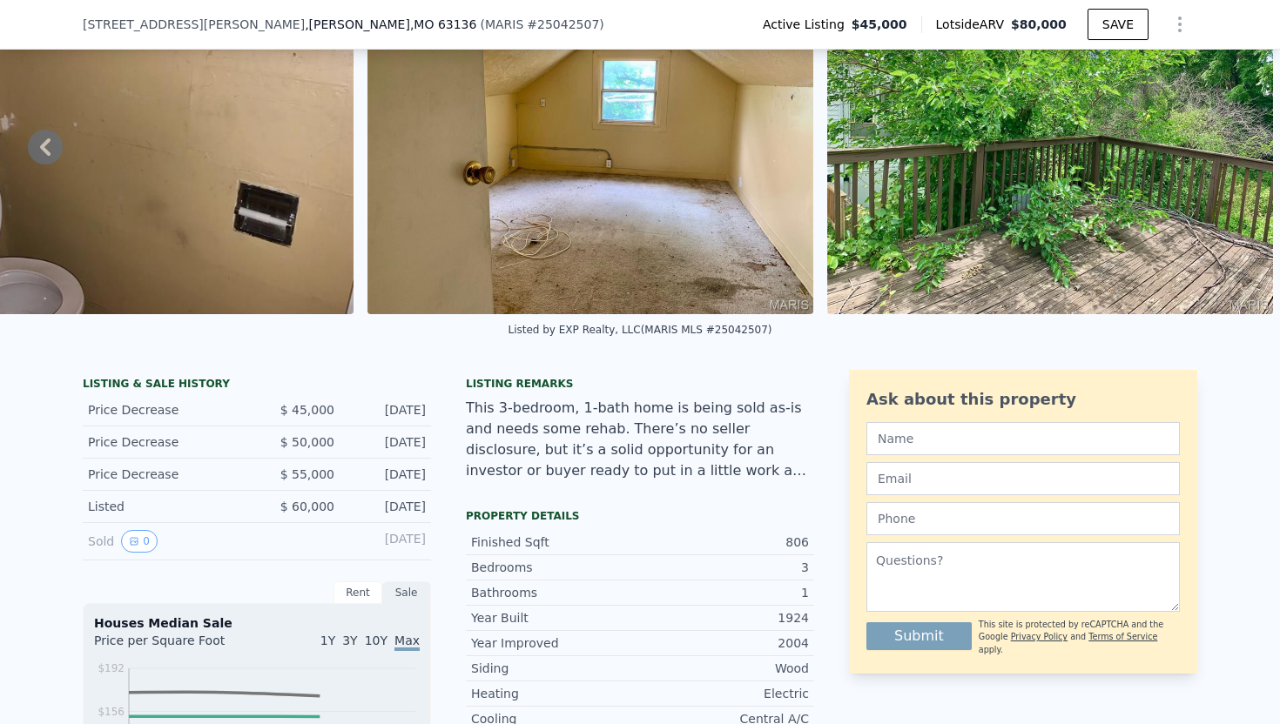
scroll to position [0, 0]
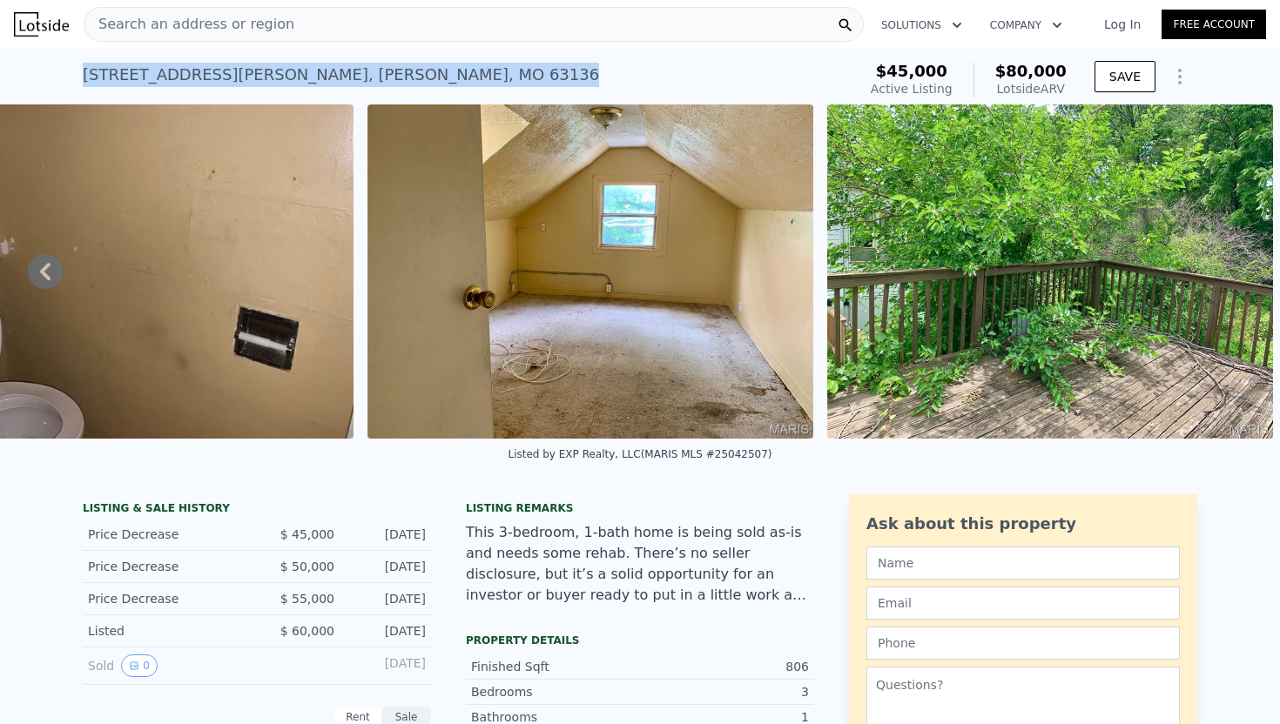
drag, startPoint x: 83, startPoint y: 72, endPoint x: 348, endPoint y: 71, distance: 265.6
click at [349, 71] on div "5811 Helen Ave , Jennings , MO 63136 Active at $45k (~ARV $80k )" at bounding box center [466, 80] width 767 height 49
copy div "5811 Helen Ave , Jennings , MO 63136"
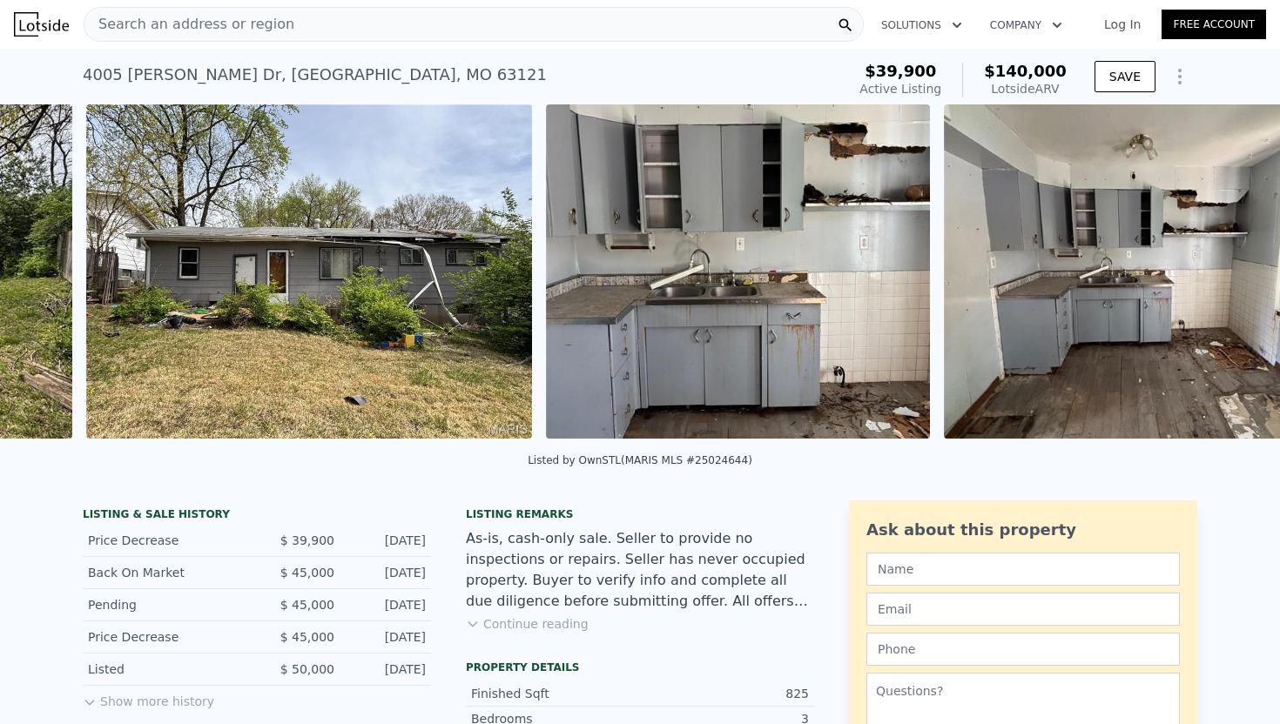
scroll to position [0, 1655]
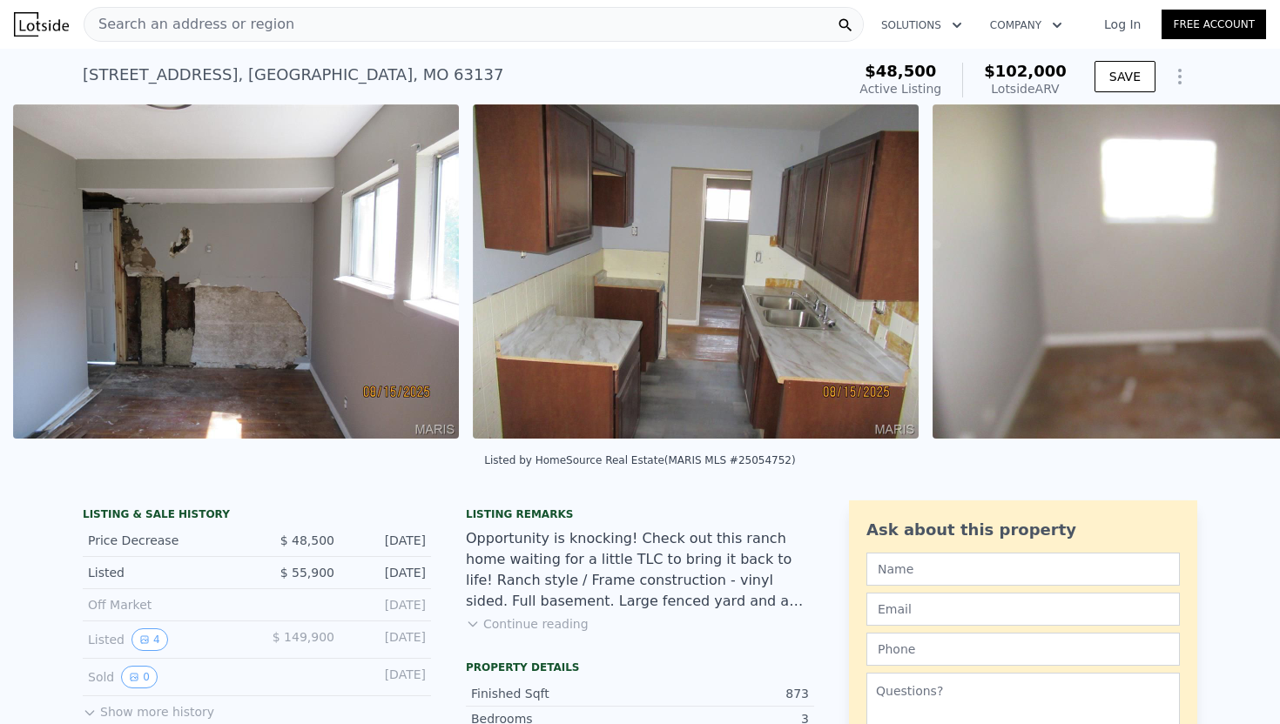
scroll to position [0, 3096]
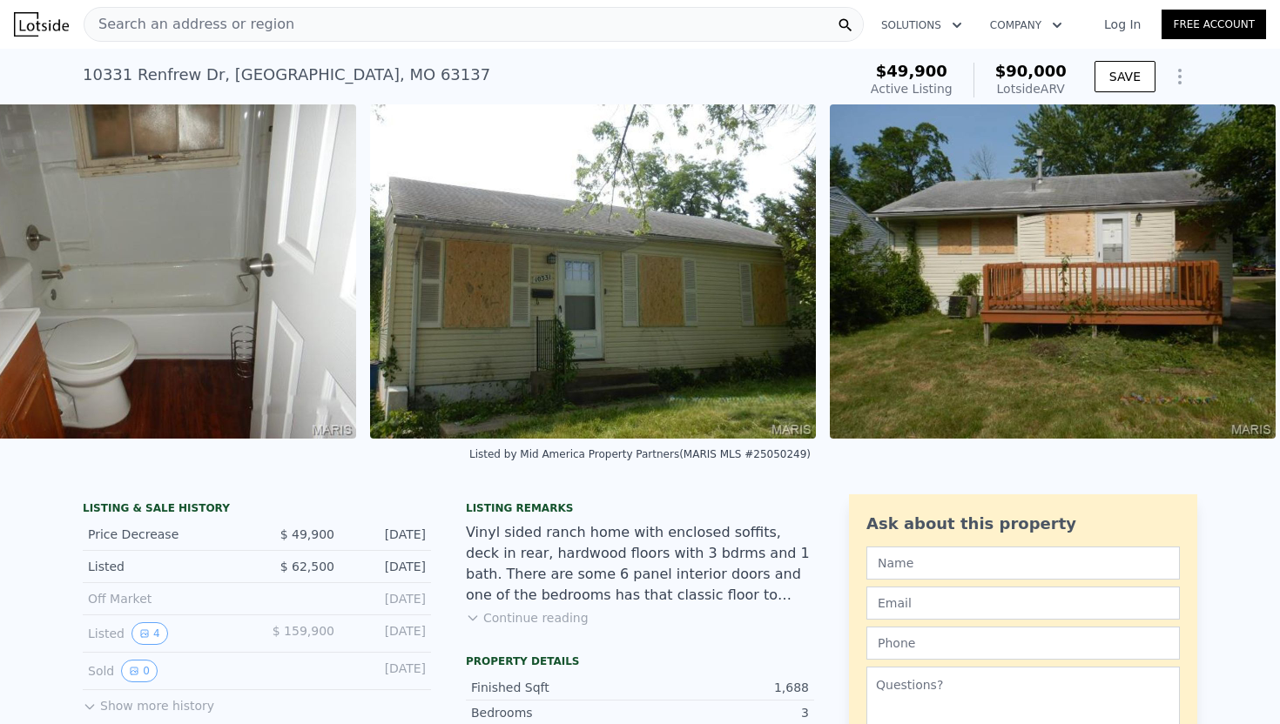
scroll to position [0, 4114]
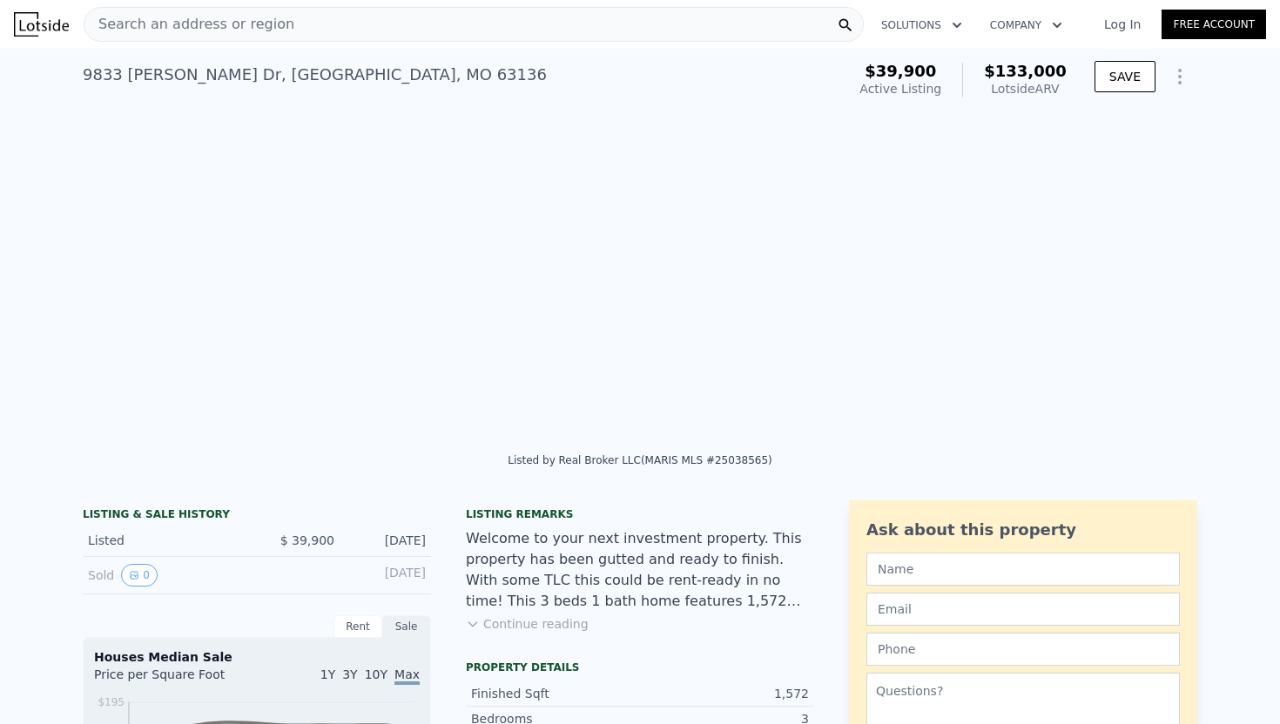
scroll to position [0, 2176]
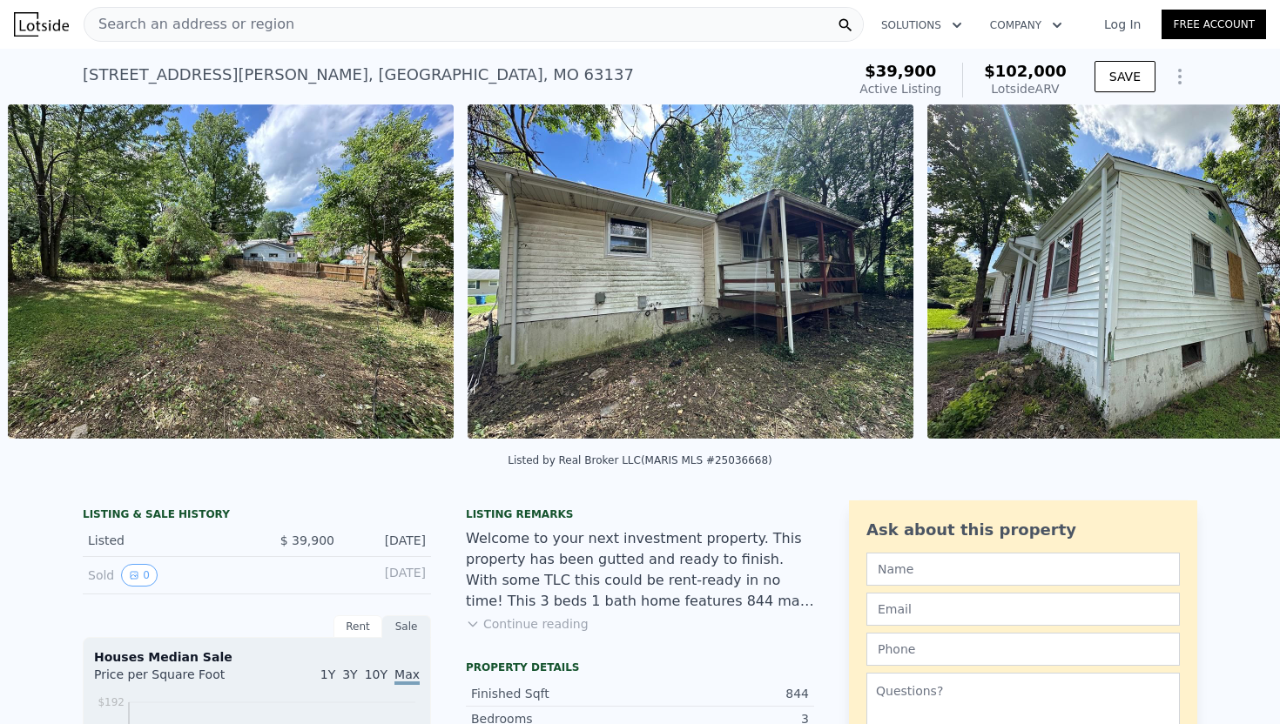
scroll to position [0, 2636]
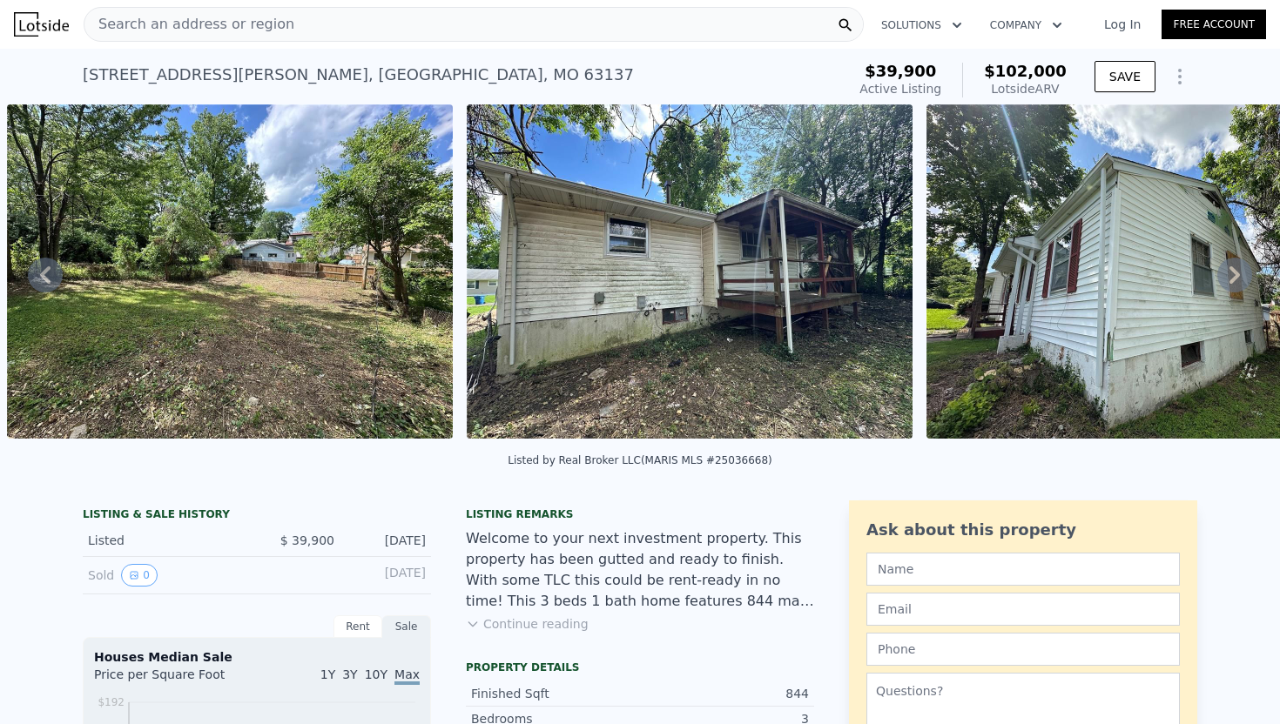
click at [1224, 280] on icon at bounding box center [1234, 275] width 35 height 35
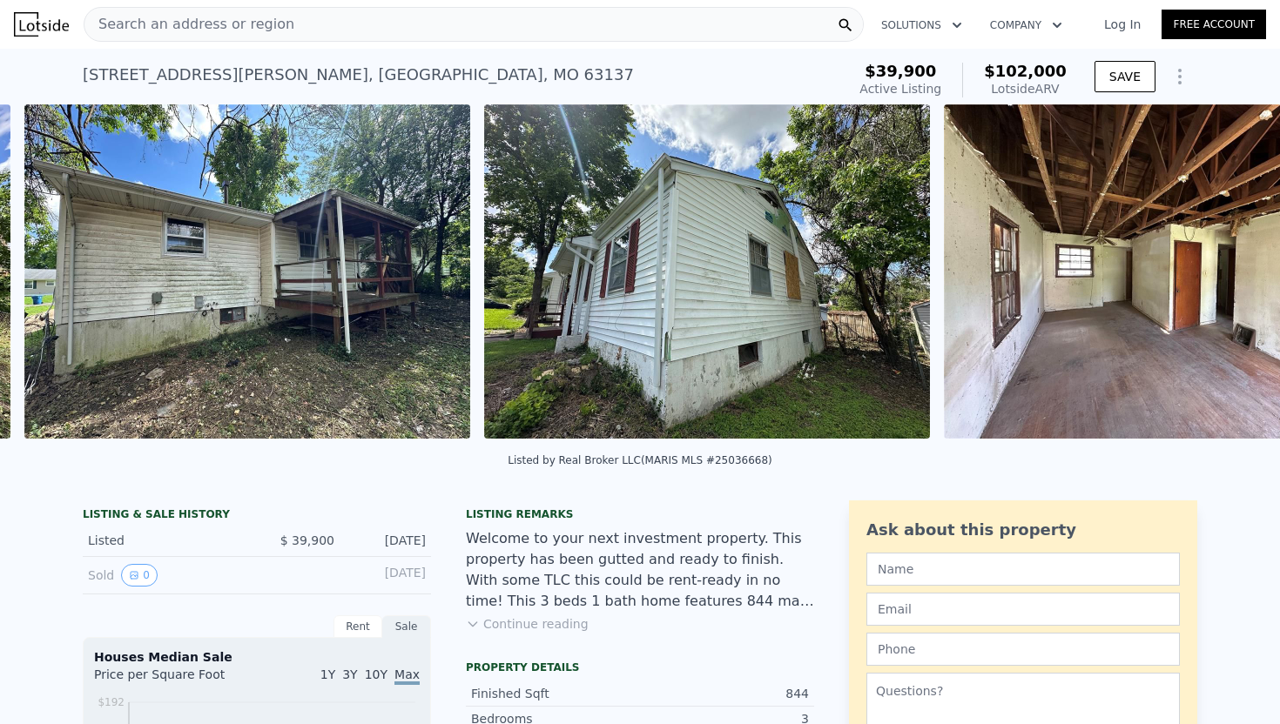
scroll to position [0, 3096]
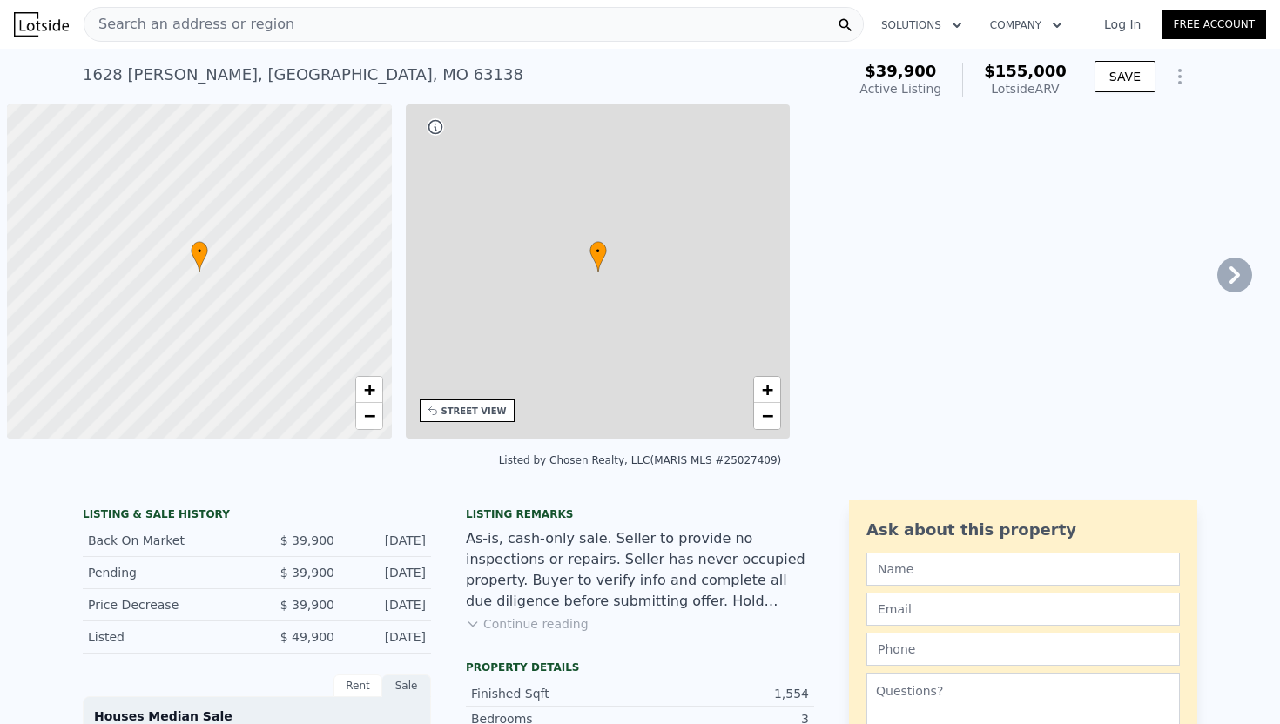
scroll to position [0, 7]
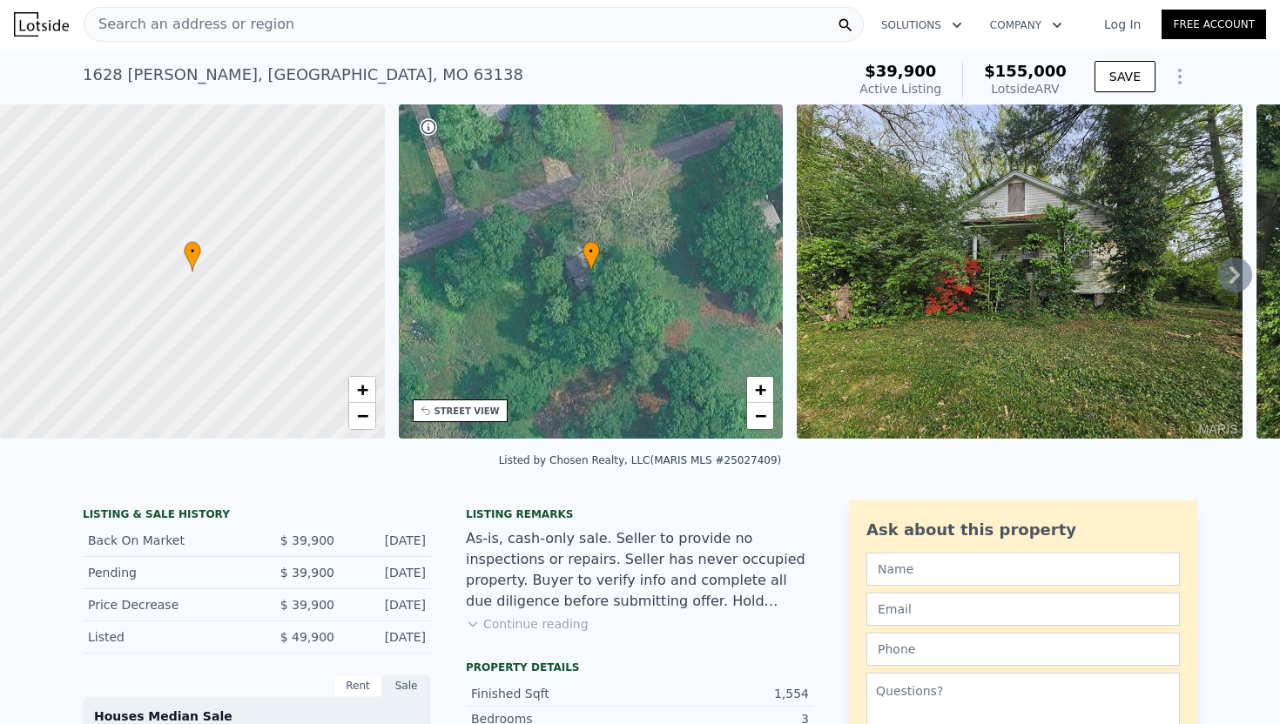
click at [1231, 271] on icon at bounding box center [1234, 275] width 35 height 35
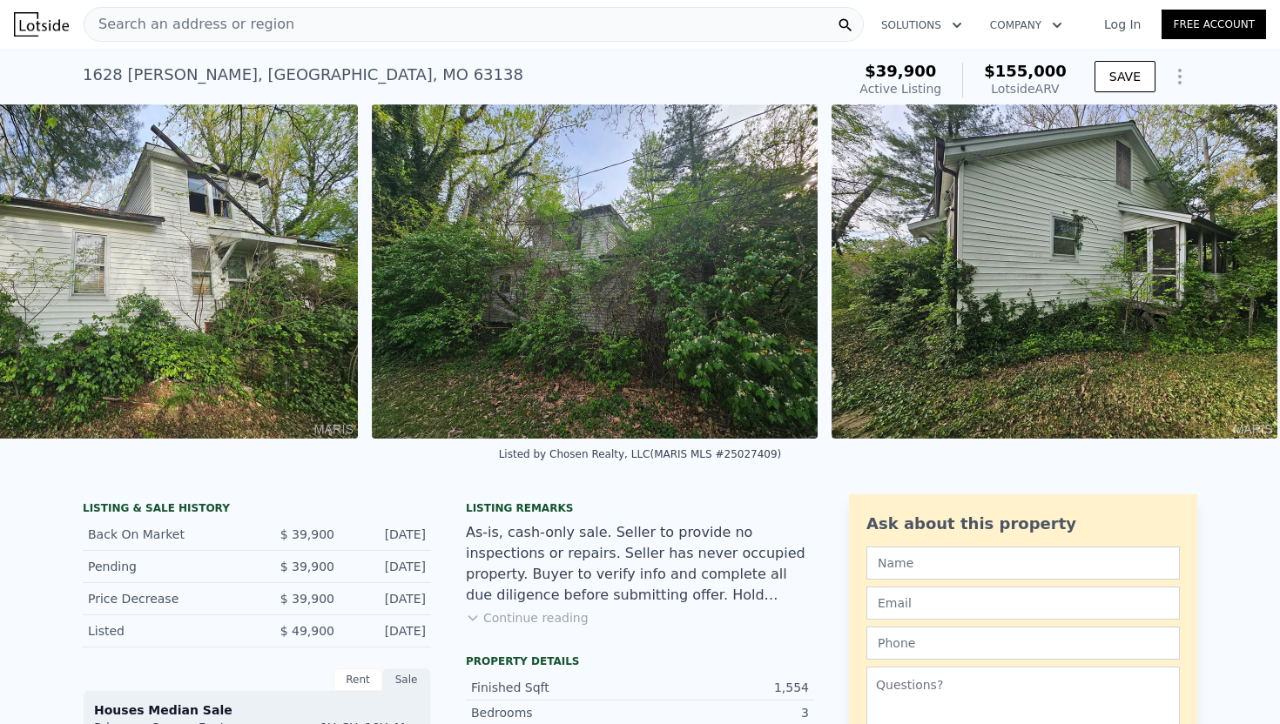
scroll to position [0, 1816]
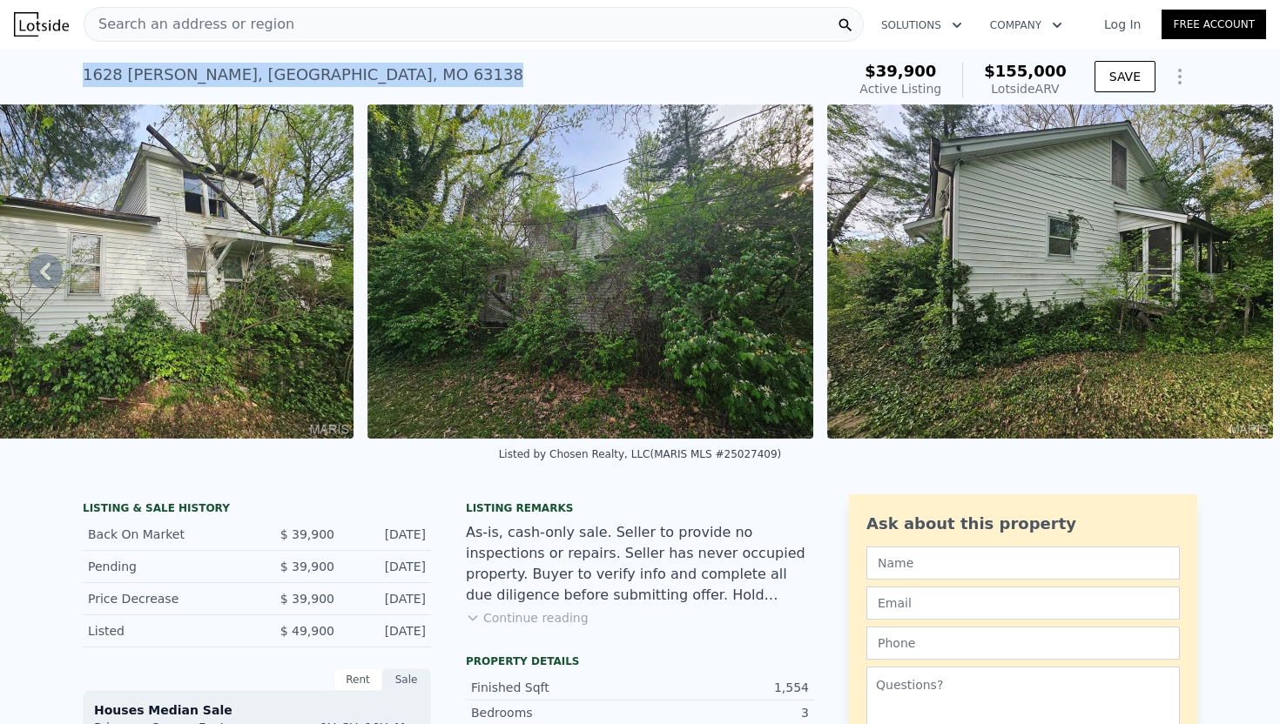
drag, startPoint x: 83, startPoint y: 73, endPoint x: 382, endPoint y: 77, distance: 299.6
click at [382, 77] on div "1628 Kemper Pl , Spanish Lake , MO 63138 Active at $39,900 (~ARV $155k )" at bounding box center [461, 80] width 756 height 49
copy div "1628 Kemper Pl , Spanish Lake , MO 63138"
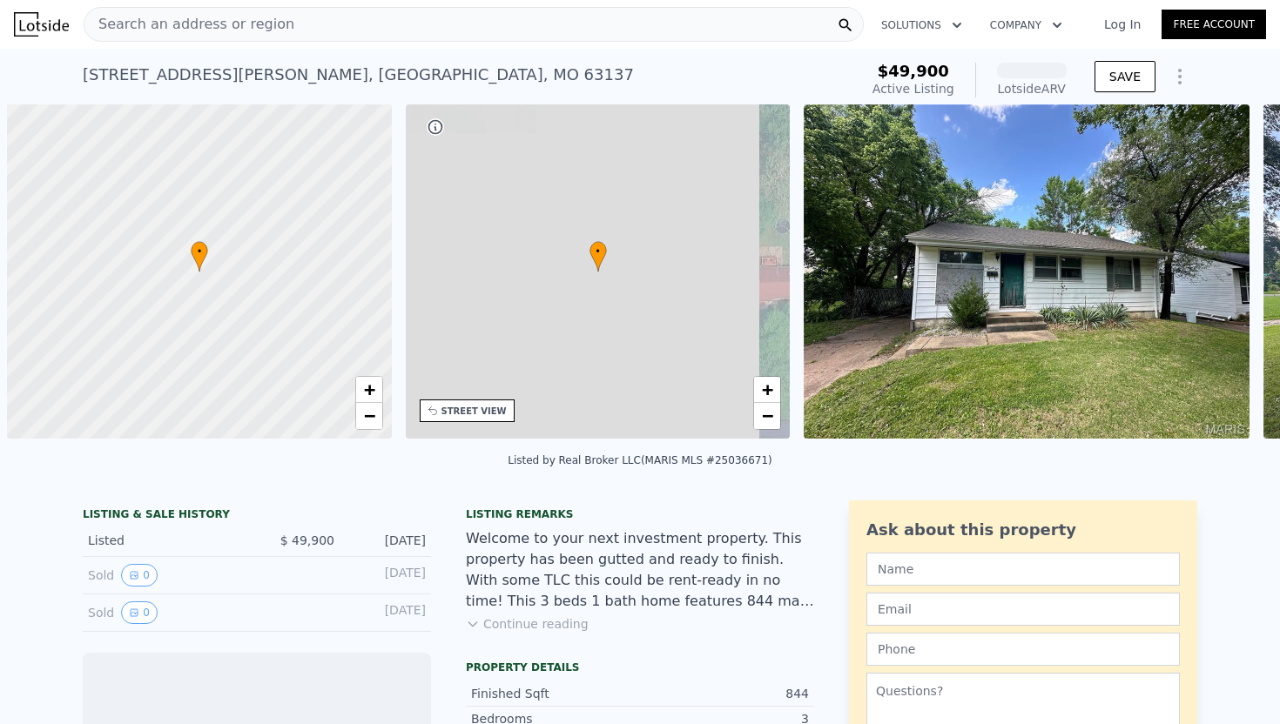
scroll to position [0, 7]
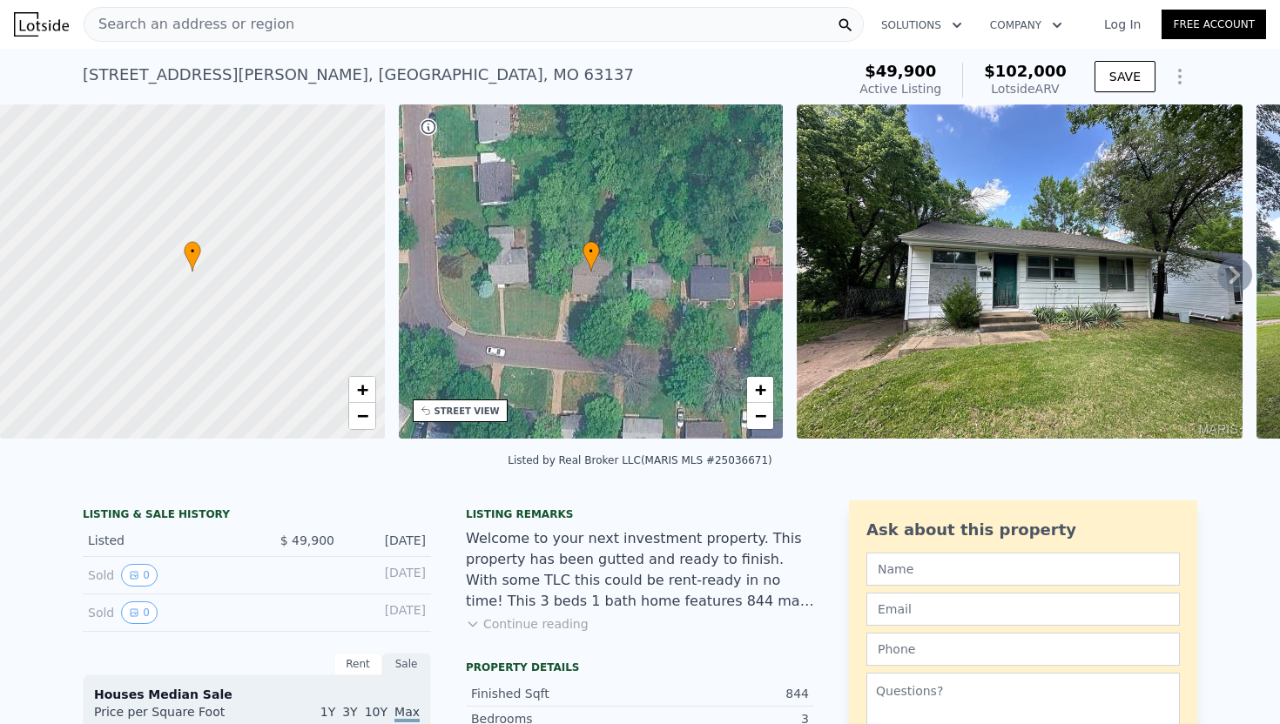
click at [1240, 268] on icon at bounding box center [1234, 275] width 35 height 35
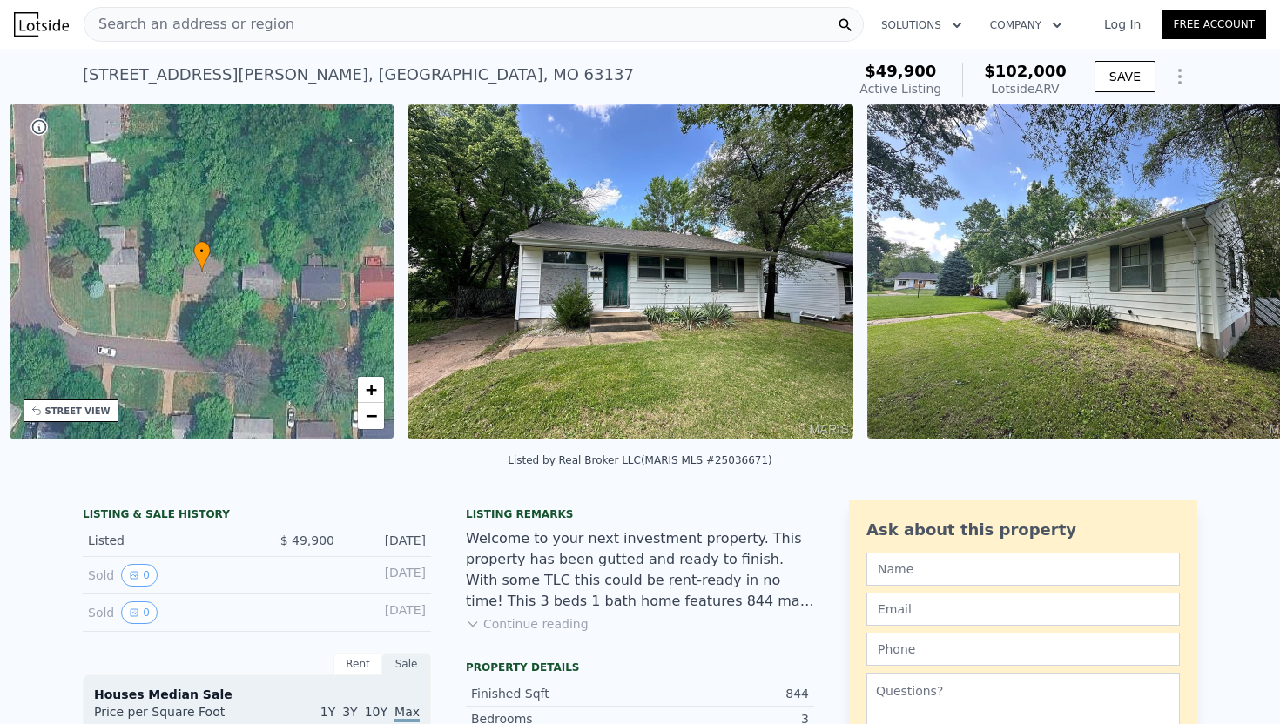
scroll to position [0, 405]
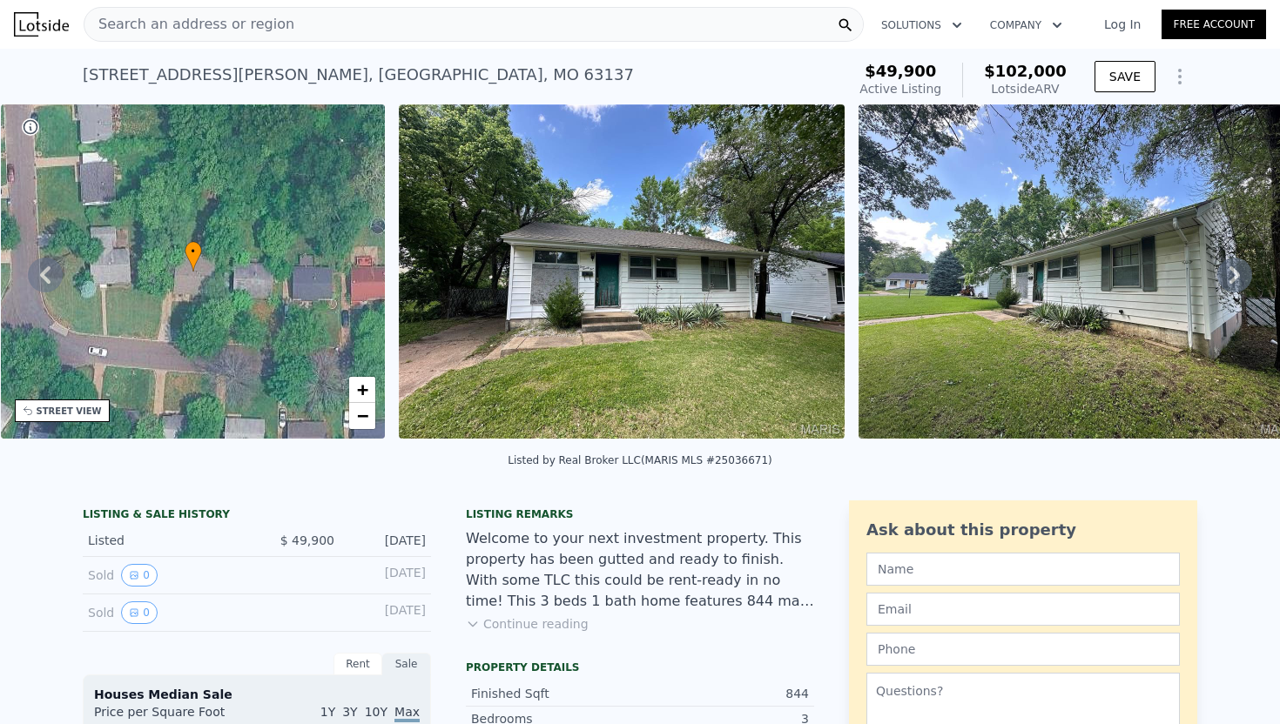
click at [1240, 268] on icon at bounding box center [1234, 275] width 35 height 35
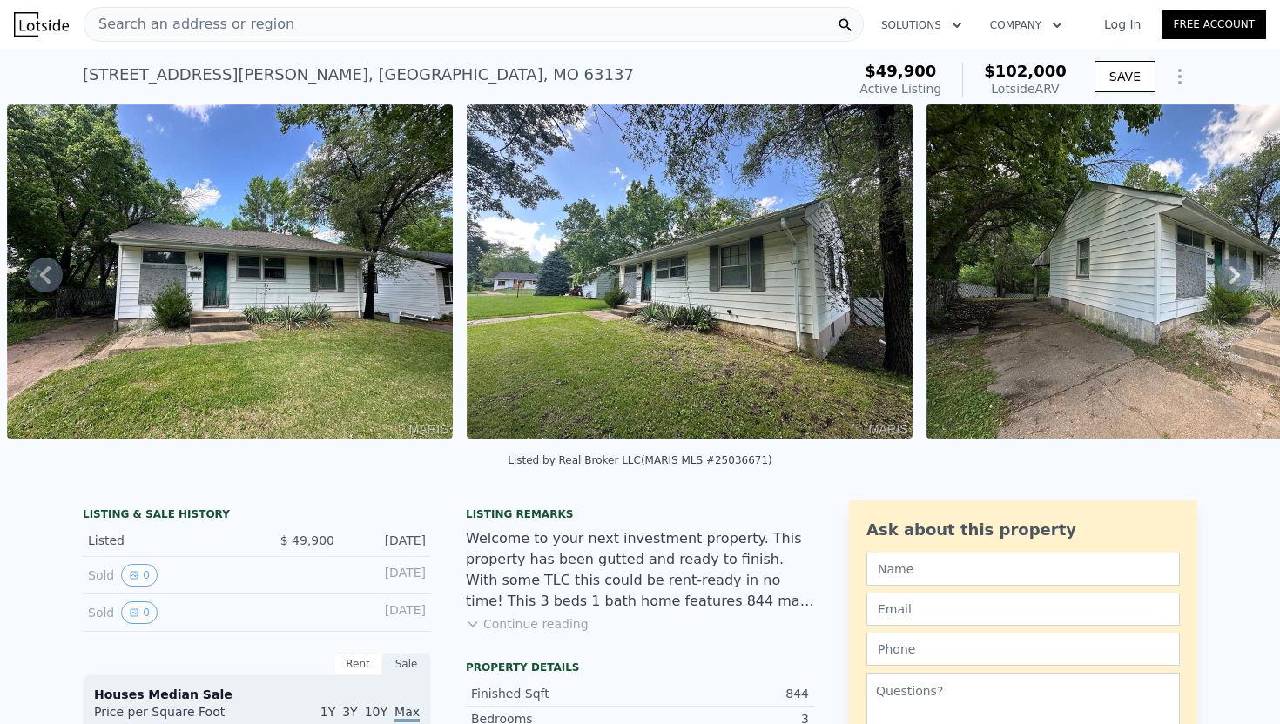
click at [1240, 268] on icon at bounding box center [1234, 275] width 35 height 35
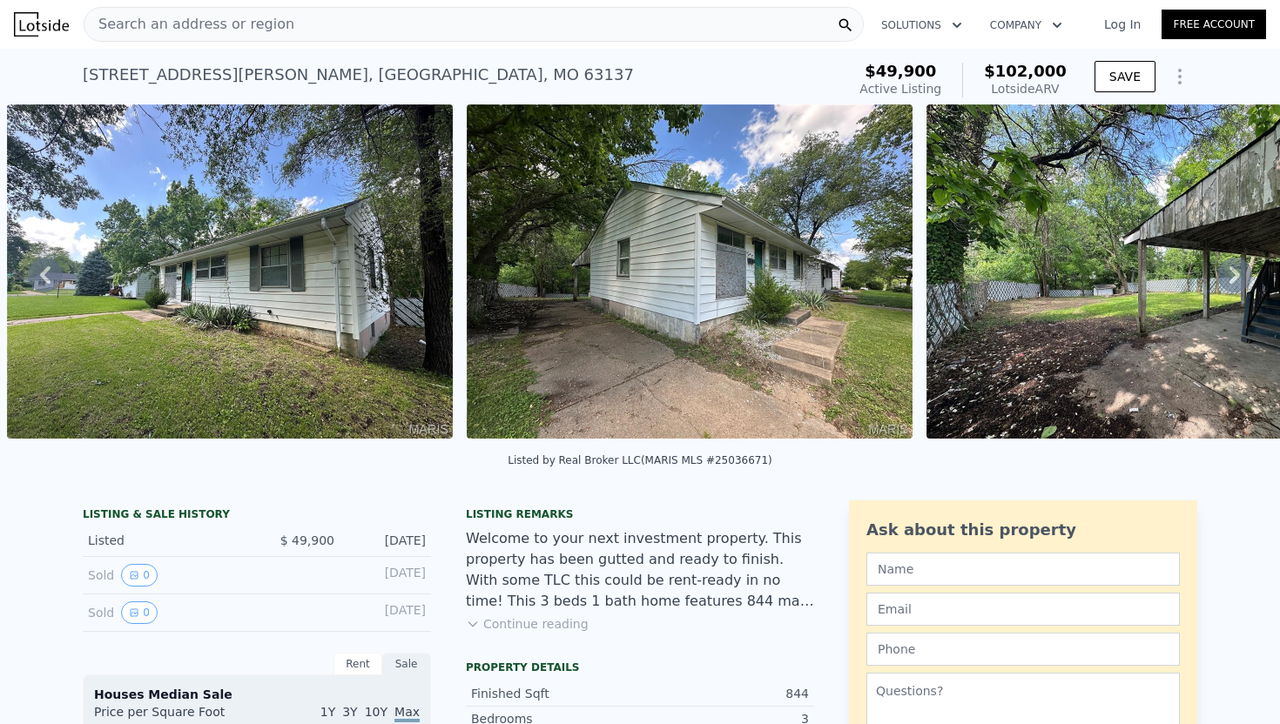
click at [1240, 268] on icon at bounding box center [1234, 275] width 35 height 35
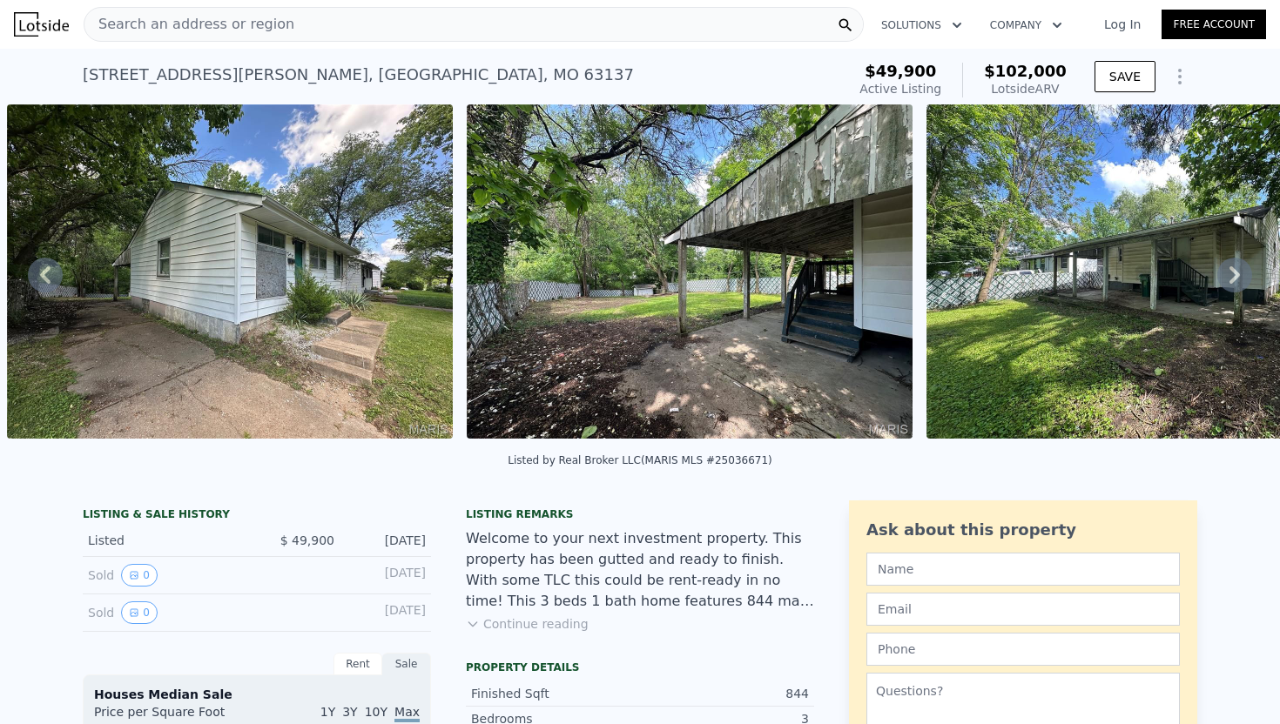
click at [1240, 268] on icon at bounding box center [1234, 275] width 35 height 35
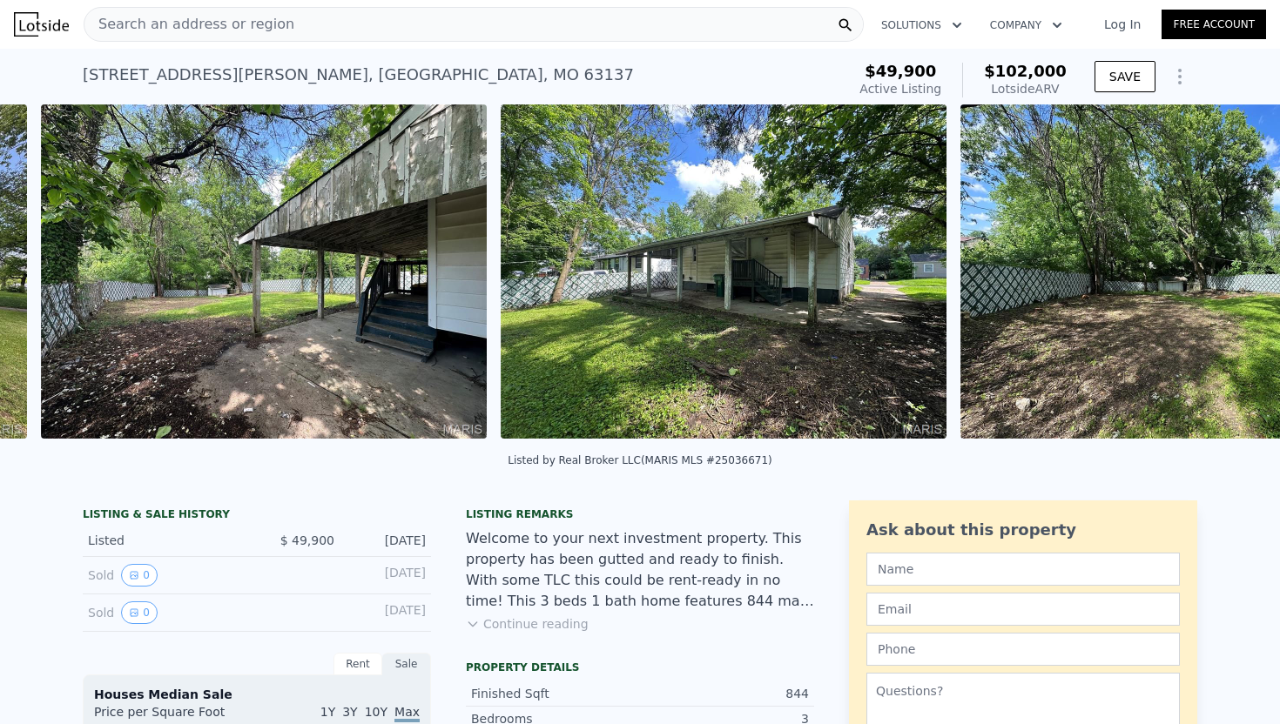
scroll to position [0, 2176]
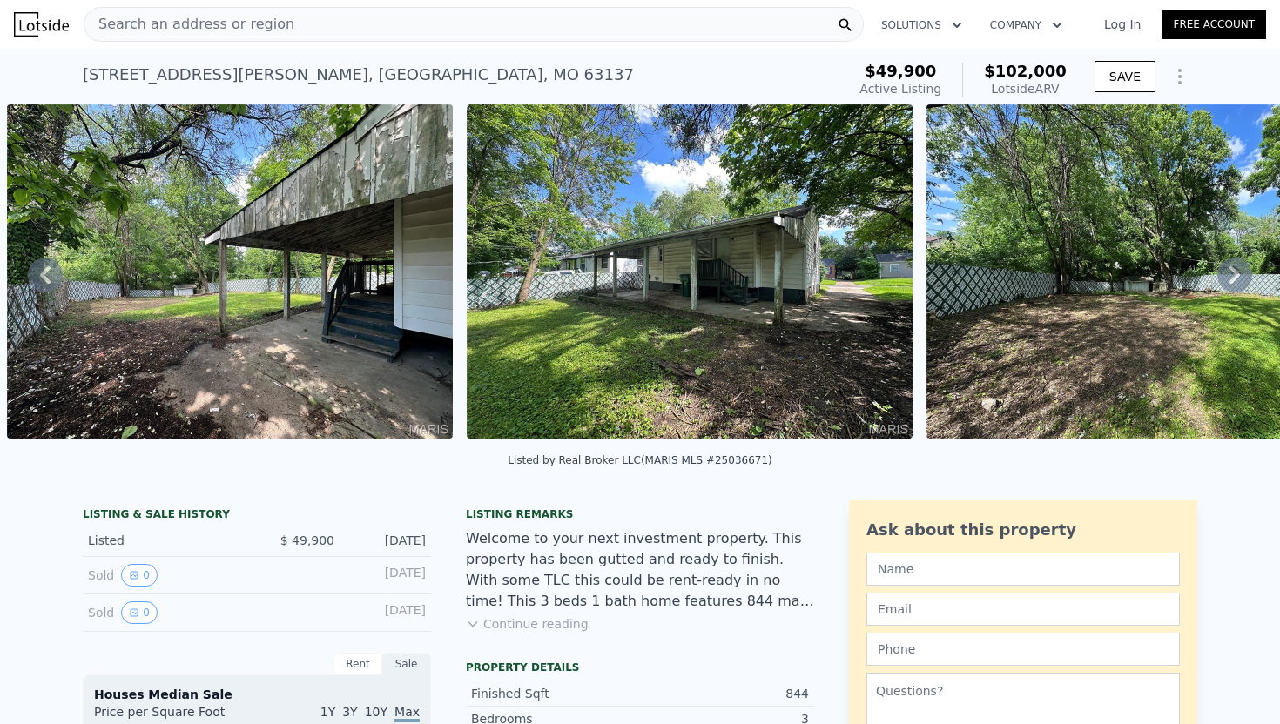
click at [1240, 268] on icon at bounding box center [1234, 275] width 35 height 35
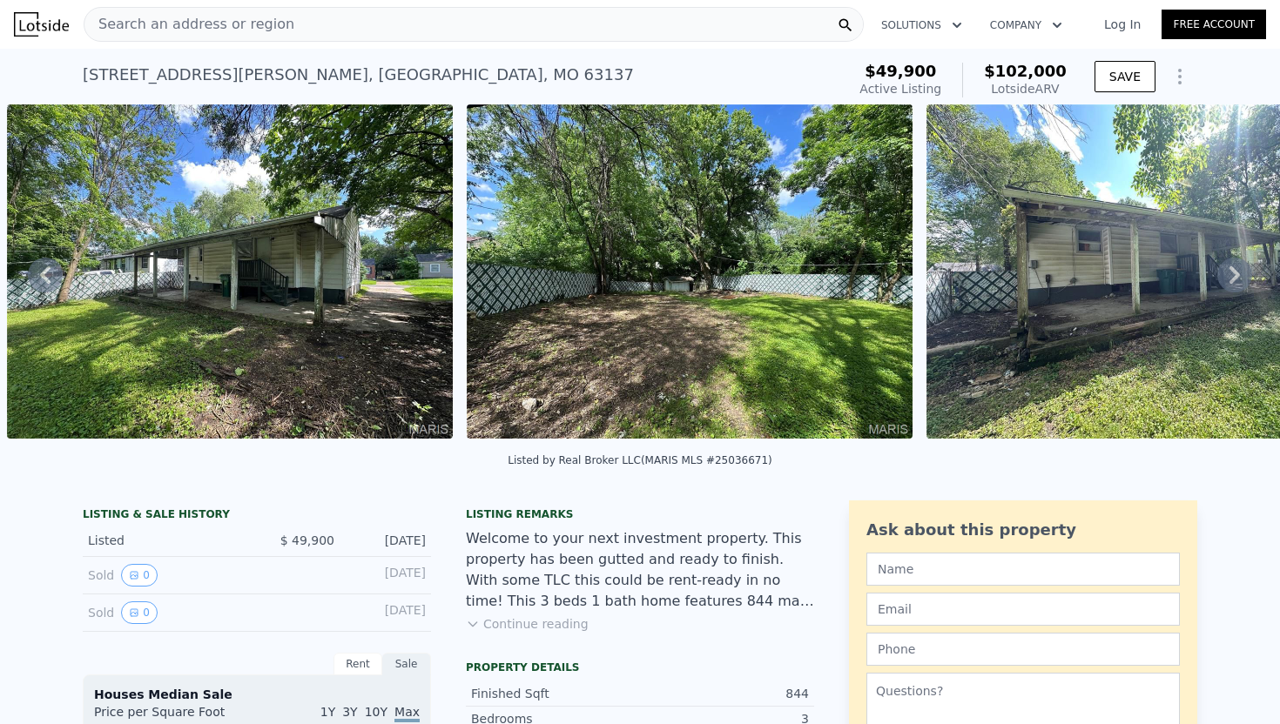
click at [1240, 268] on icon at bounding box center [1234, 275] width 35 height 35
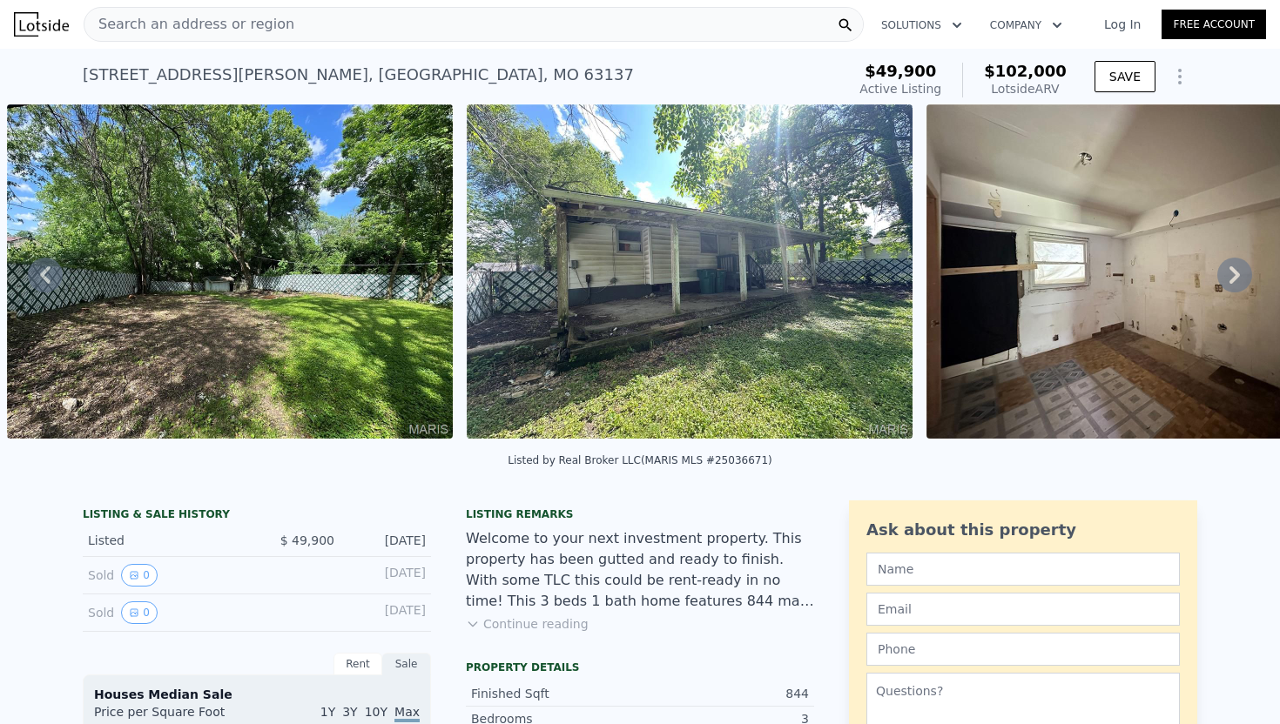
click at [1240, 268] on icon at bounding box center [1234, 275] width 35 height 35
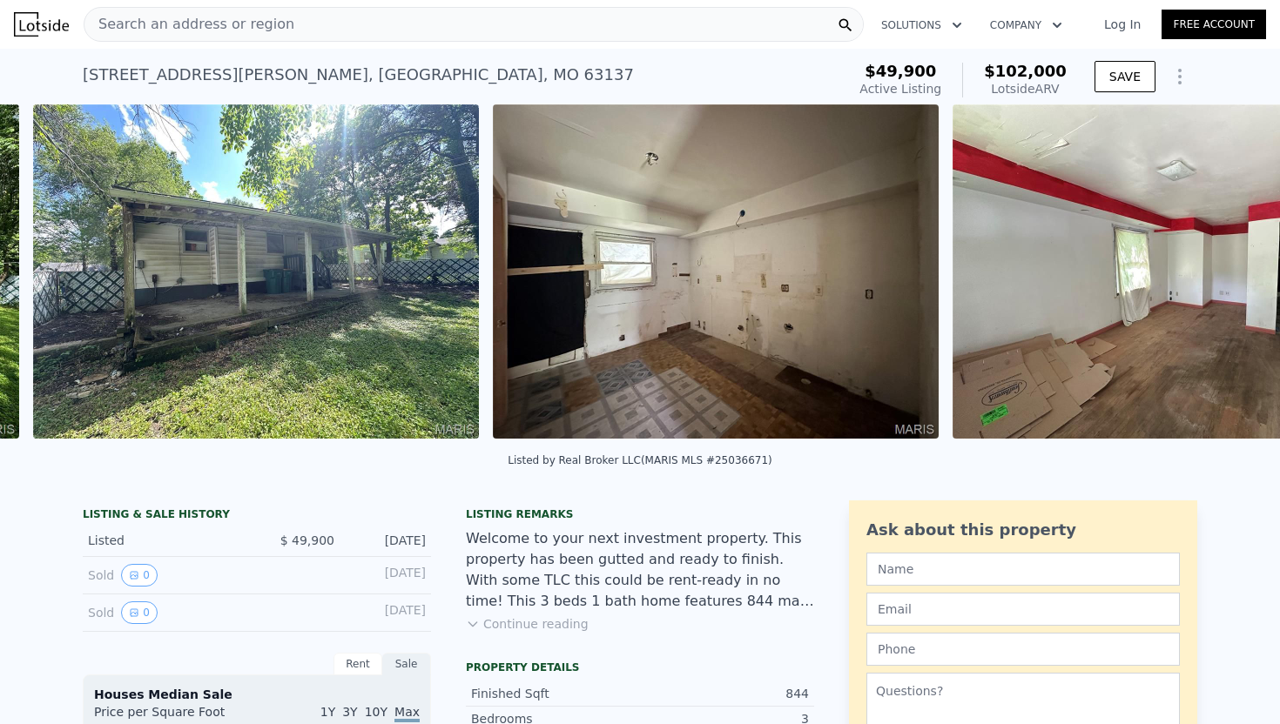
scroll to position [0, 3555]
